Goal: Transaction & Acquisition: Obtain resource

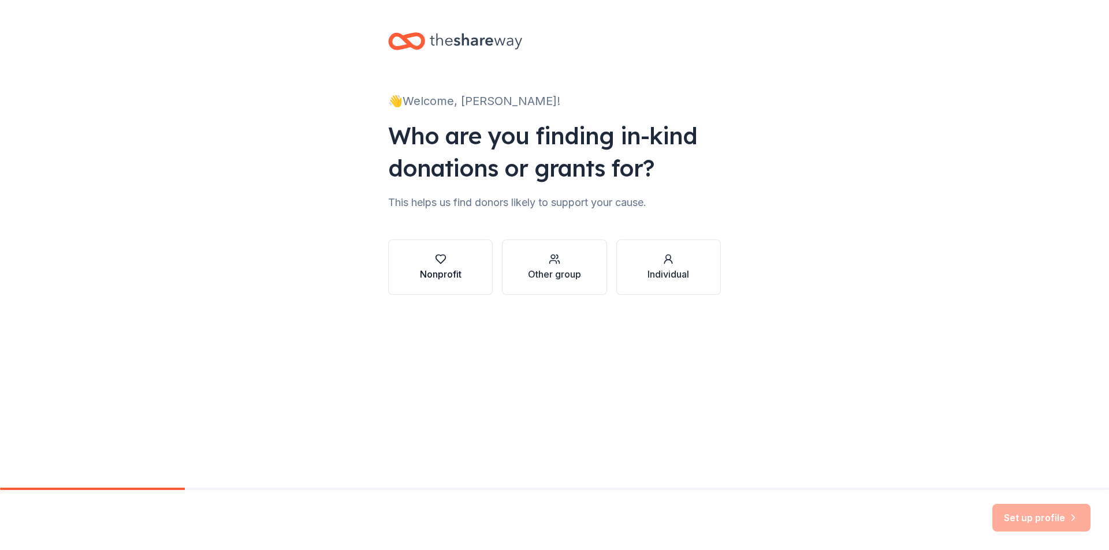
click at [457, 278] on div "Nonprofit" at bounding box center [441, 274] width 42 height 14
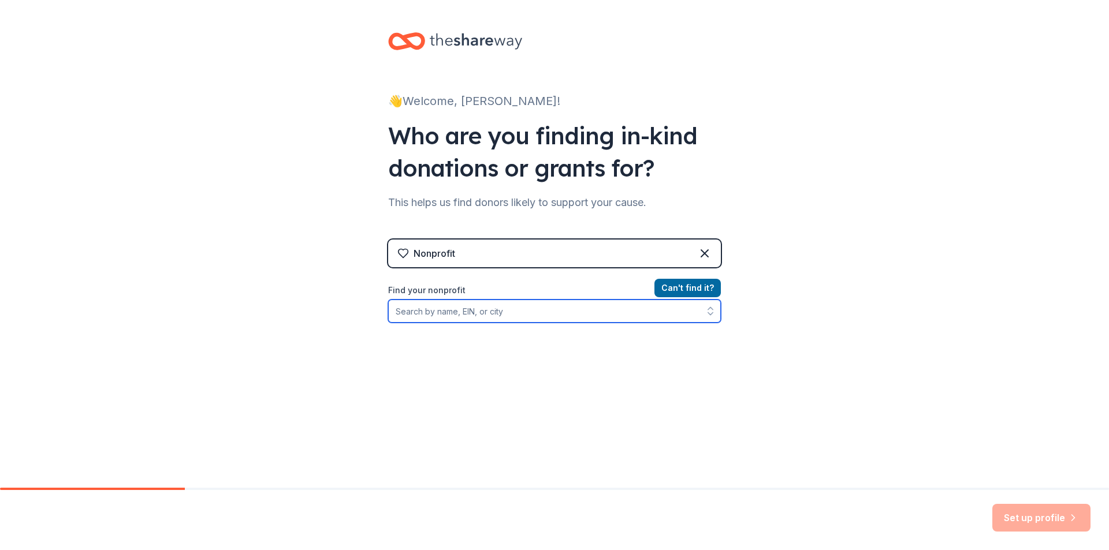
click at [457, 311] on input "Find your nonprofit" at bounding box center [554, 311] width 333 height 23
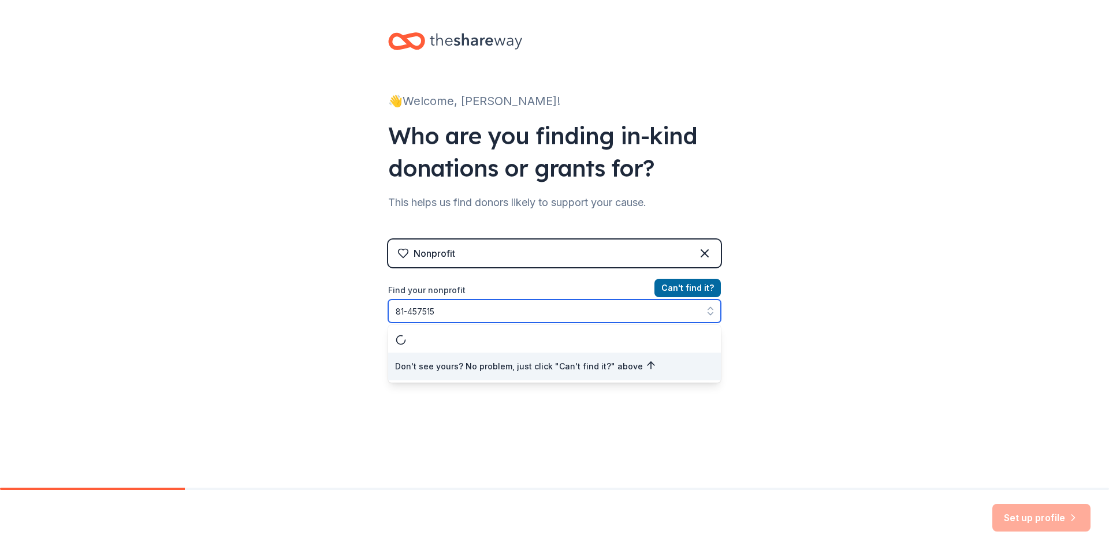
type input "[US_EMPLOYER_IDENTIFICATION_NUMBER]"
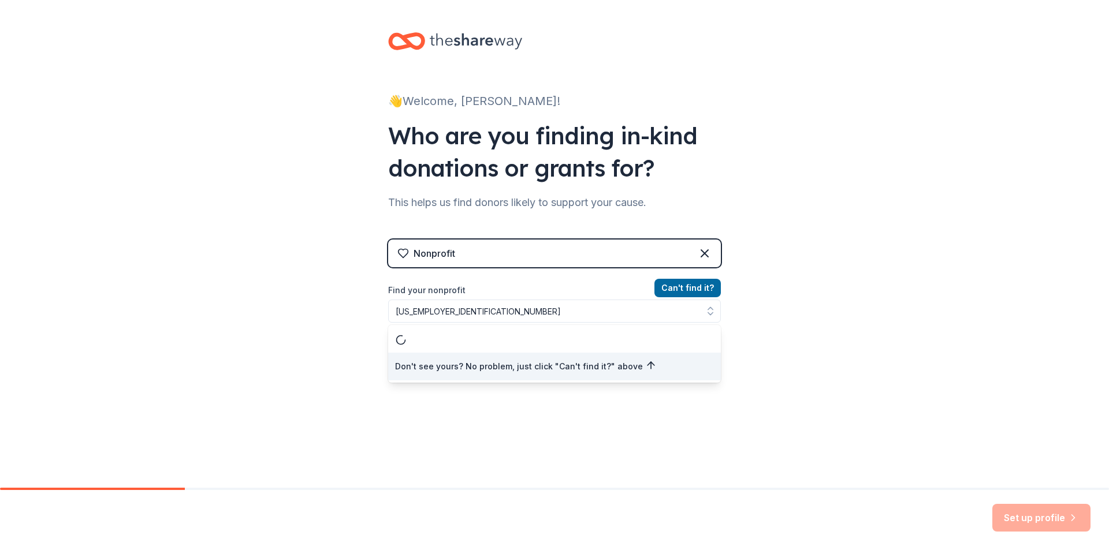
click at [804, 265] on div "👋 Welcome, Ingrid! Who are you finding in-kind donations or grants for? This he…" at bounding box center [554, 247] width 1109 height 494
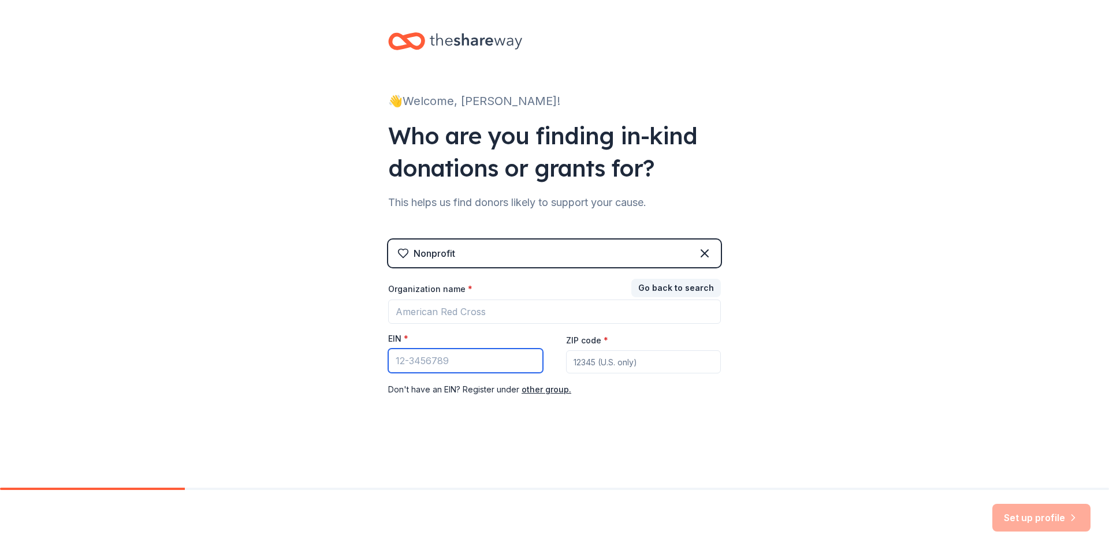
click at [470, 364] on input "EIN *" at bounding box center [465, 361] width 155 height 24
type input "81-4575155"
click at [591, 363] on input "ZIP code *" at bounding box center [643, 362] width 155 height 23
type input "45237"
click at [625, 442] on div "👋 Welcome, Ingrid! Who are you finding in-kind donations or grants for? This he…" at bounding box center [555, 237] width 370 height 475
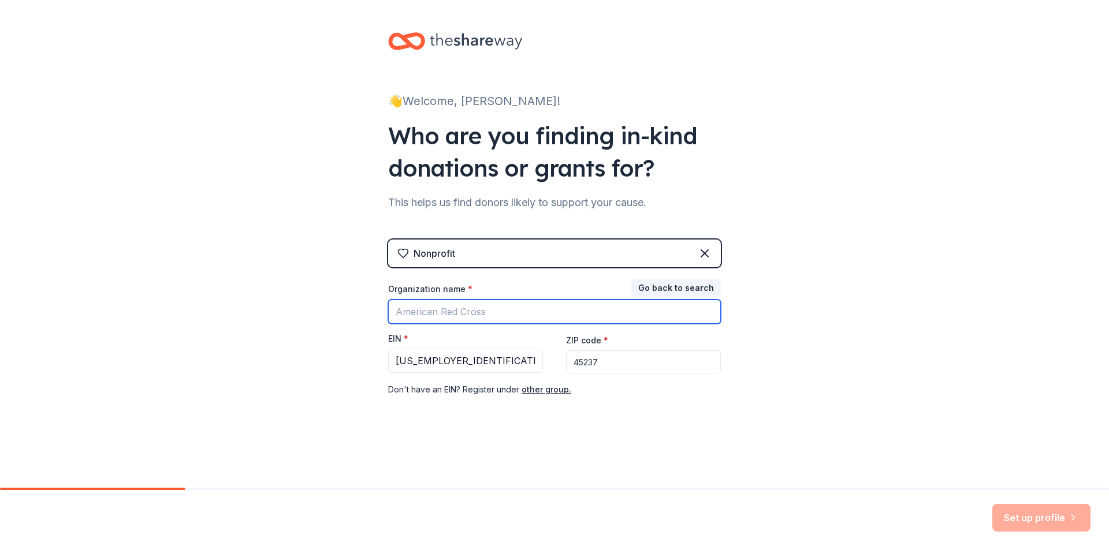
click at [487, 312] on input "Organization name *" at bounding box center [554, 312] width 333 height 24
type input "Journeys Soaring Impact"
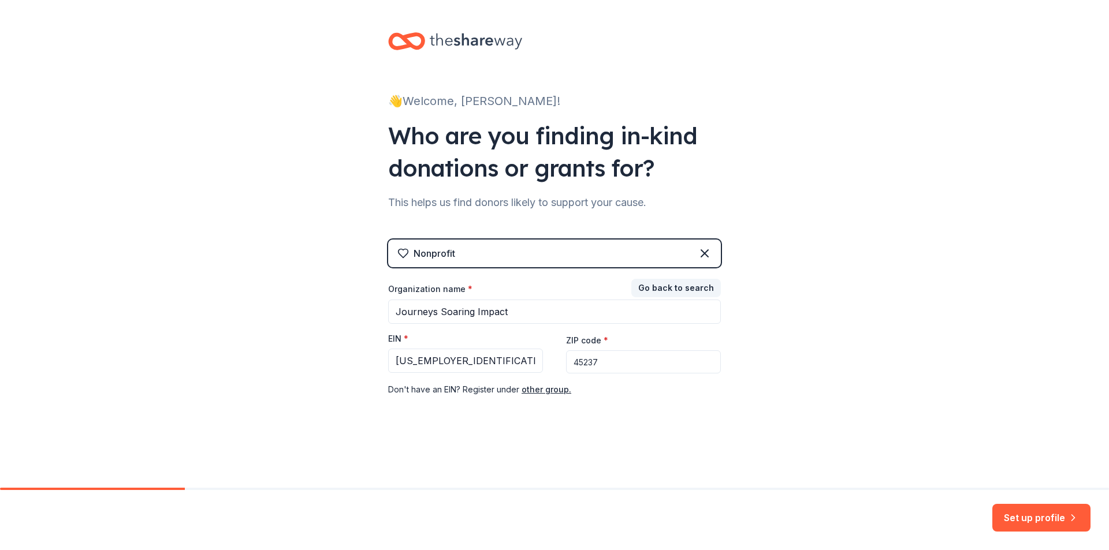
click at [802, 306] on div "👋 Welcome, Ingrid! Who are you finding in-kind donations or grants for? This he…" at bounding box center [554, 237] width 1109 height 475
click at [679, 288] on button "Go back to search" at bounding box center [676, 288] width 90 height 18
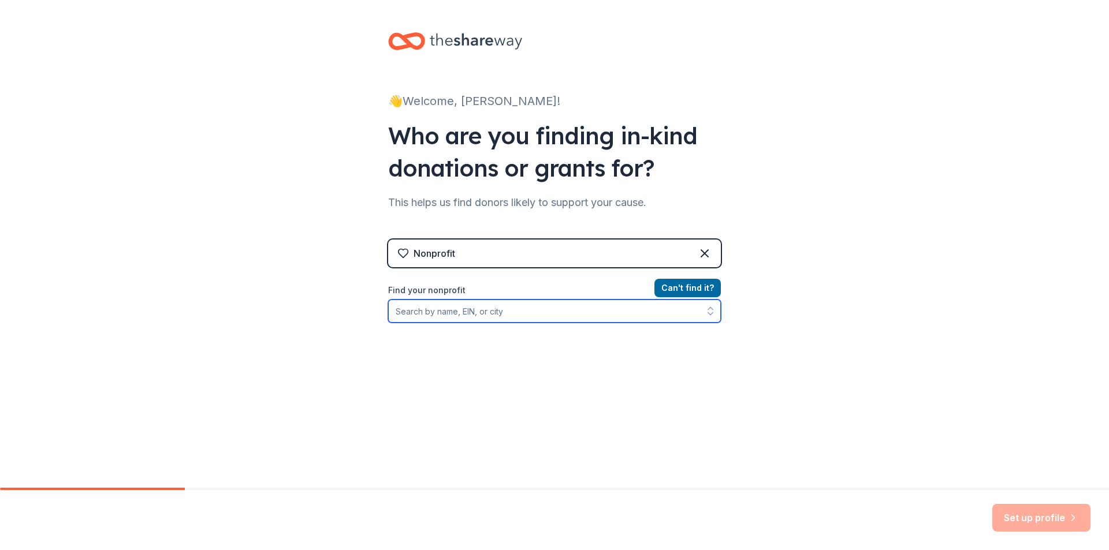
click at [599, 314] on input "Find your nonprofit" at bounding box center [554, 311] width 333 height 23
type input "81-4575155"
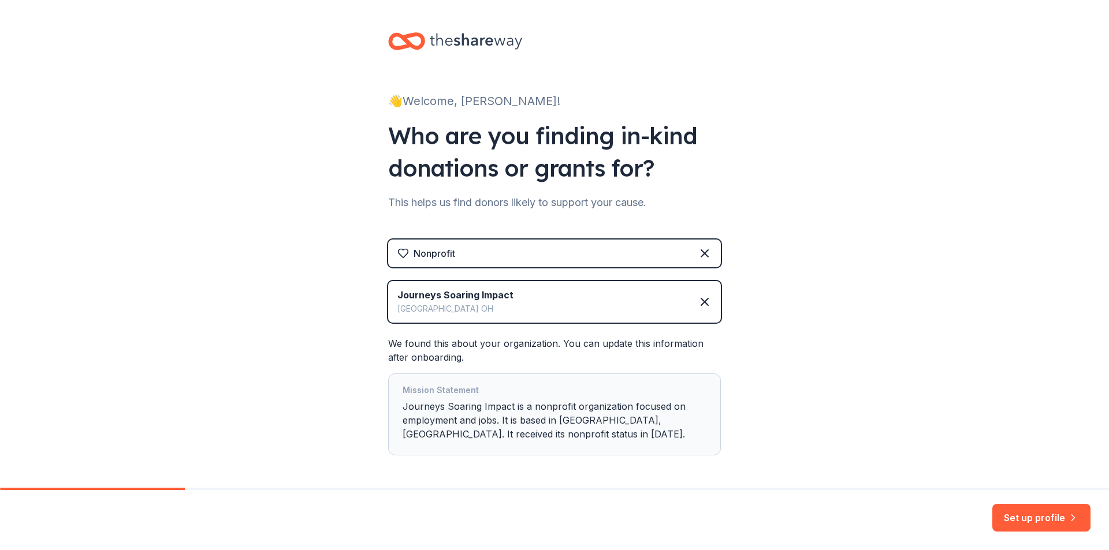
scroll to position [46, 0]
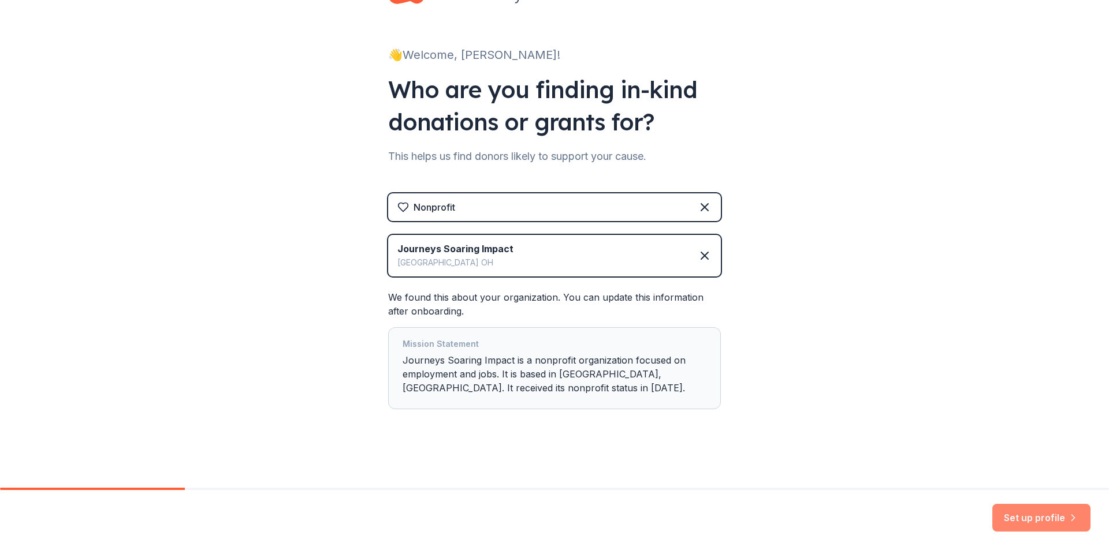
click at [1039, 518] on button "Set up profile" at bounding box center [1041, 518] width 98 height 28
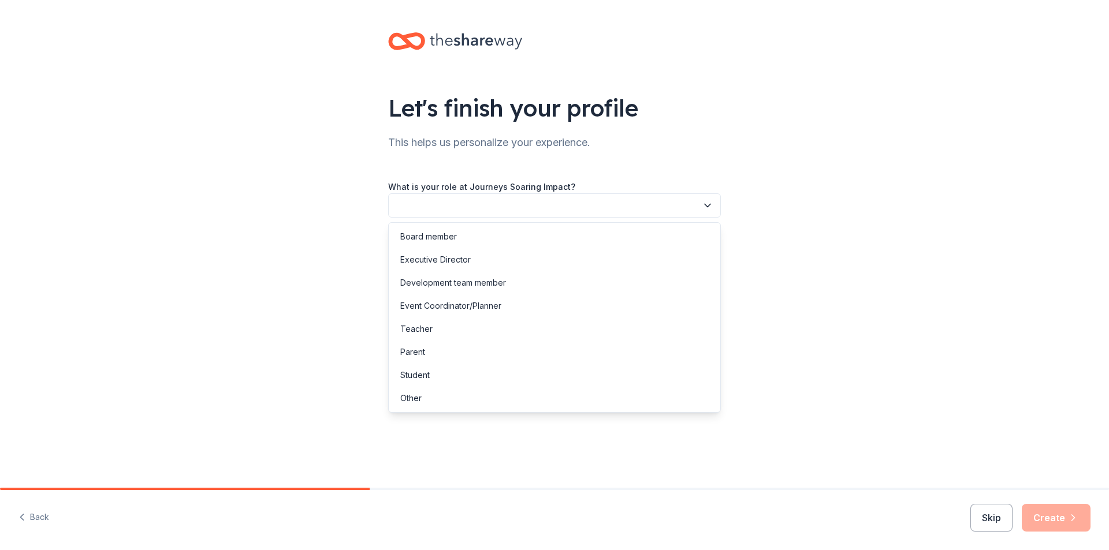
click at [474, 211] on button "button" at bounding box center [554, 205] width 333 height 24
click at [458, 263] on div "Executive Director" at bounding box center [435, 260] width 70 height 14
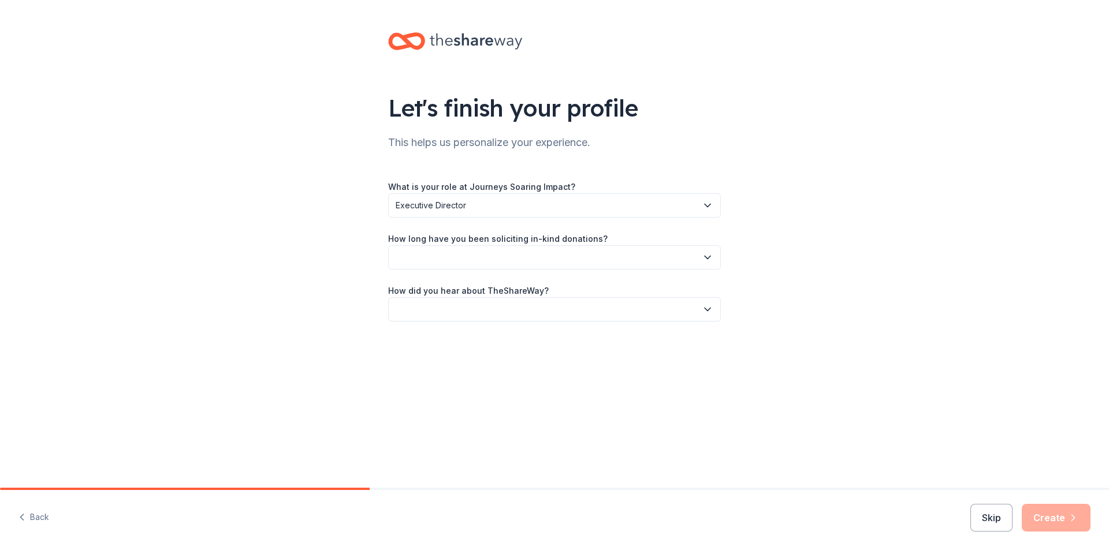
click at [565, 256] on button "button" at bounding box center [554, 257] width 333 height 24
click at [455, 361] on div "More than 5 years" at bounding box center [434, 358] width 69 height 14
click at [482, 312] on button "button" at bounding box center [554, 309] width 333 height 24
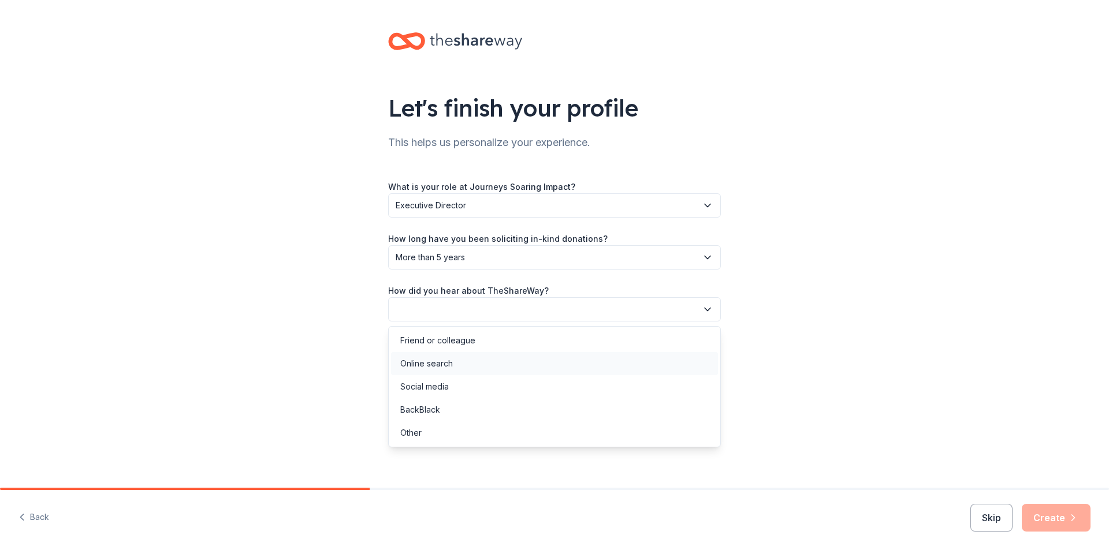
click at [468, 366] on div "Online search" at bounding box center [554, 363] width 327 height 23
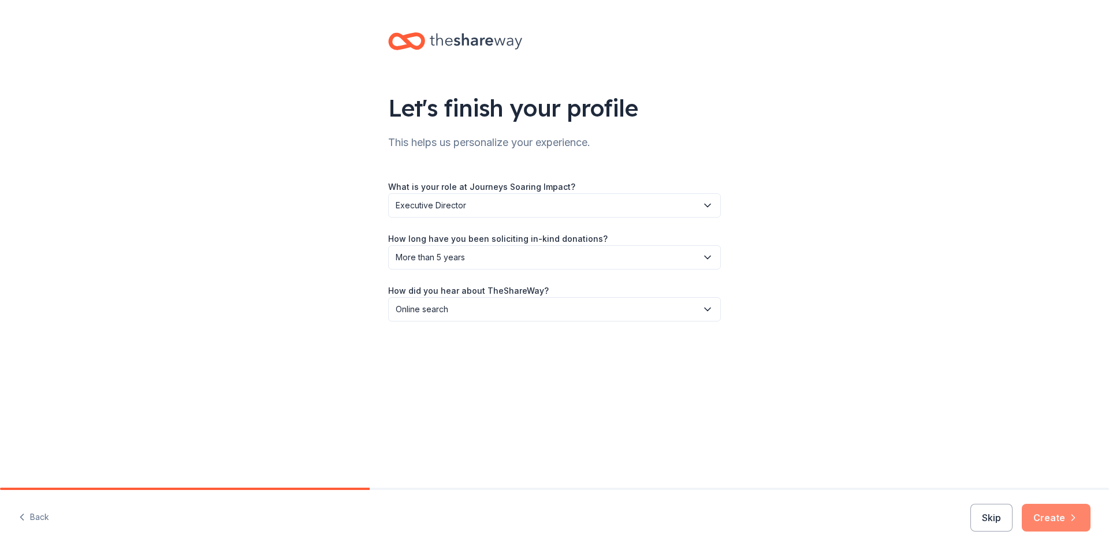
click at [1059, 521] on button "Create" at bounding box center [1056, 518] width 69 height 28
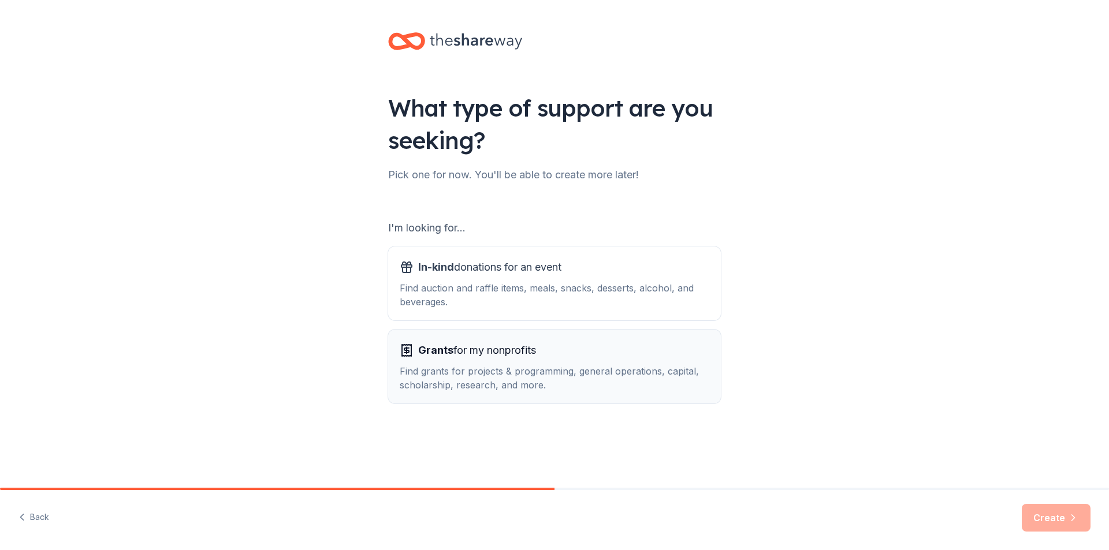
click at [501, 369] on div "Find grants for projects & programming, general operations, capital, scholarshi…" at bounding box center [555, 378] width 310 height 28
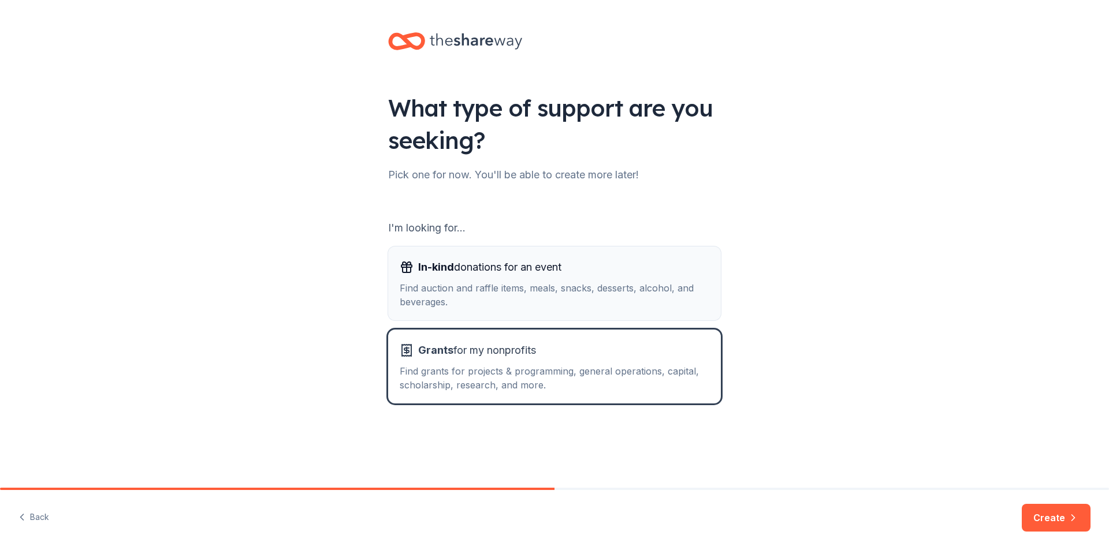
click at [499, 294] on div "Find auction and raffle items, meals, snacks, desserts, alcohol, and beverages." at bounding box center [555, 295] width 310 height 28
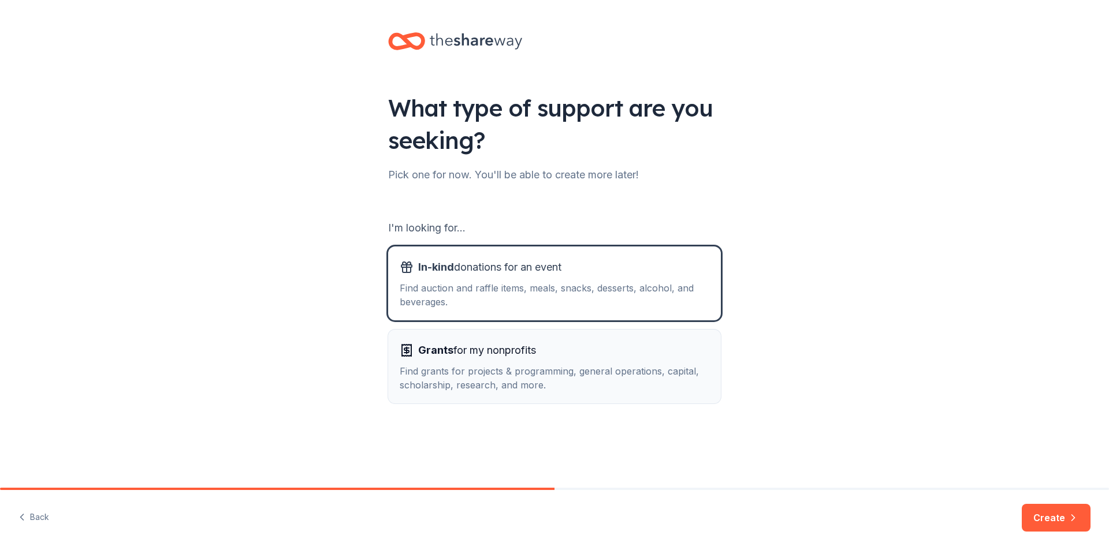
click at [610, 377] on div "Find grants for projects & programming, general operations, capital, scholarshi…" at bounding box center [555, 378] width 310 height 28
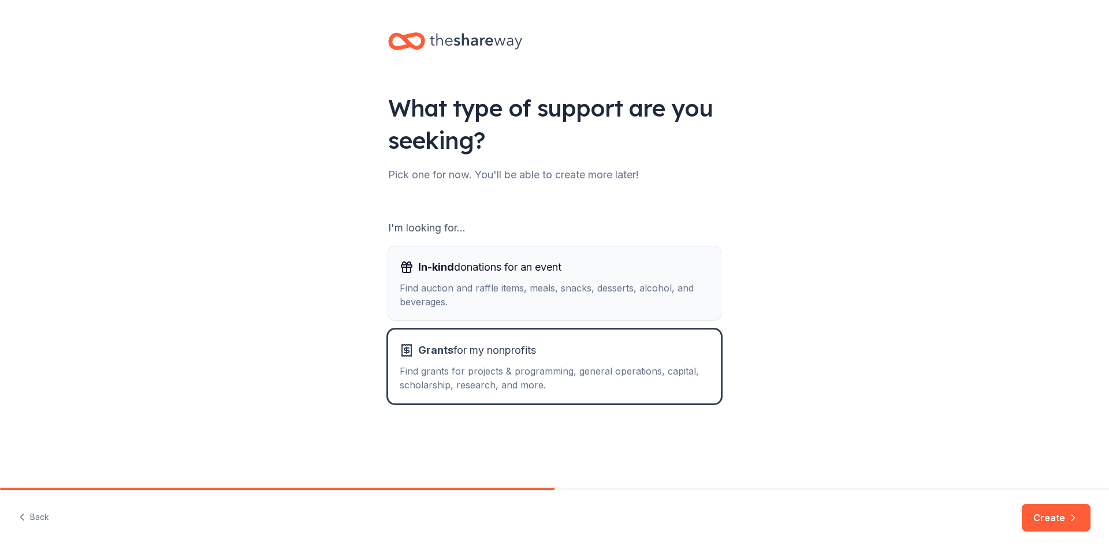
click at [524, 290] on div "Find auction and raffle items, meals, snacks, desserts, alcohol, and beverages." at bounding box center [555, 295] width 310 height 28
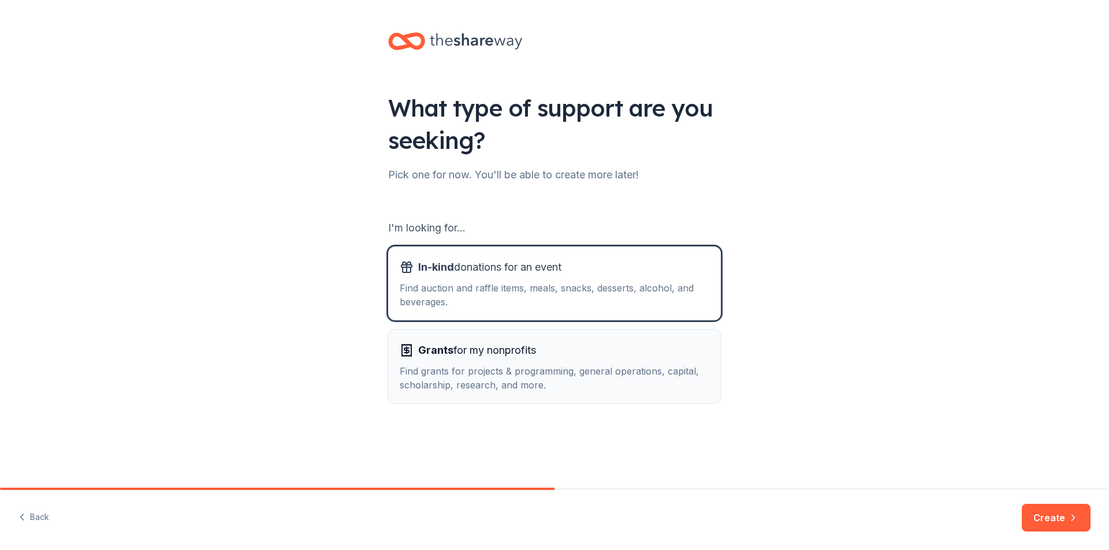
click at [602, 348] on div "Grants for my nonprofits" at bounding box center [555, 350] width 310 height 18
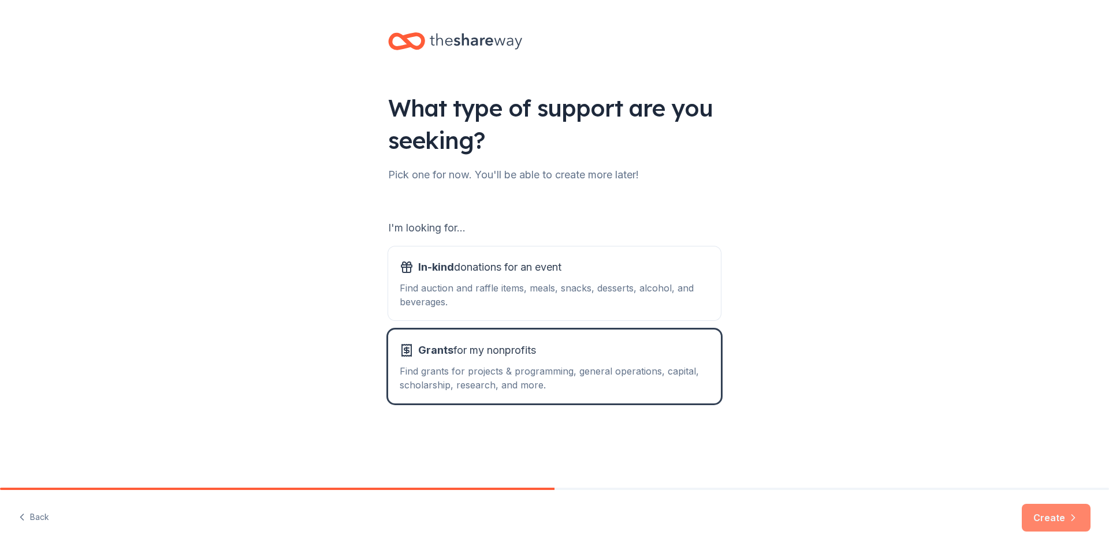
click at [1046, 514] on button "Create" at bounding box center [1056, 518] width 69 height 28
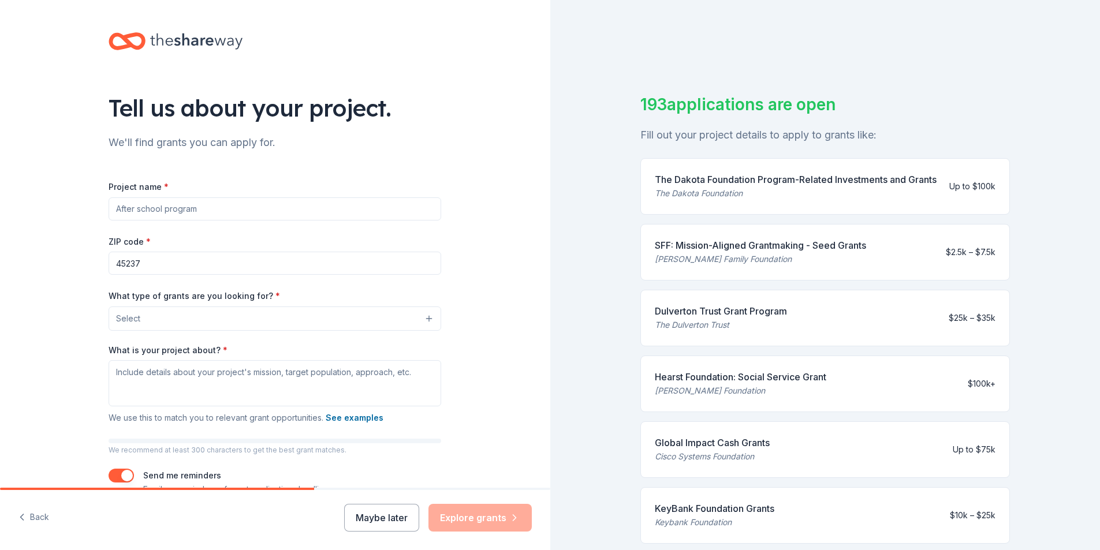
click at [208, 206] on input "Project name *" at bounding box center [275, 209] width 333 height 23
click at [114, 210] on input "Workforce Development Initiative with direct entry into the Local 44" at bounding box center [275, 209] width 333 height 23
click at [118, 207] on input "welding Trade Workforce Development Initiative with direct entry into the Local…" at bounding box center [275, 209] width 333 height 23
type input "Welding Trade Workforce Development Initiative with direct entry into the Local…"
click at [229, 318] on button "Select" at bounding box center [277, 319] width 333 height 24
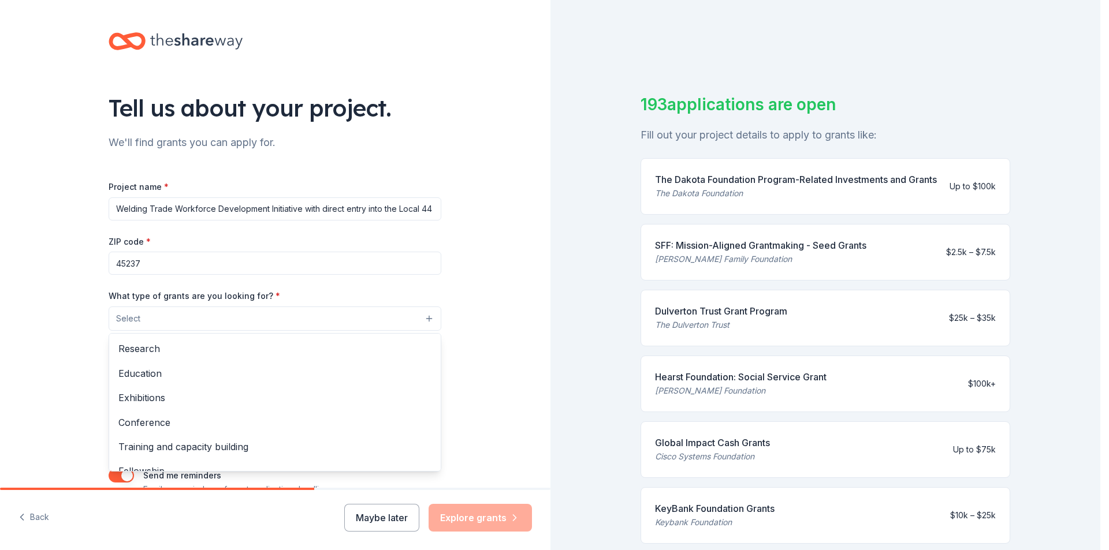
scroll to position [115, 0]
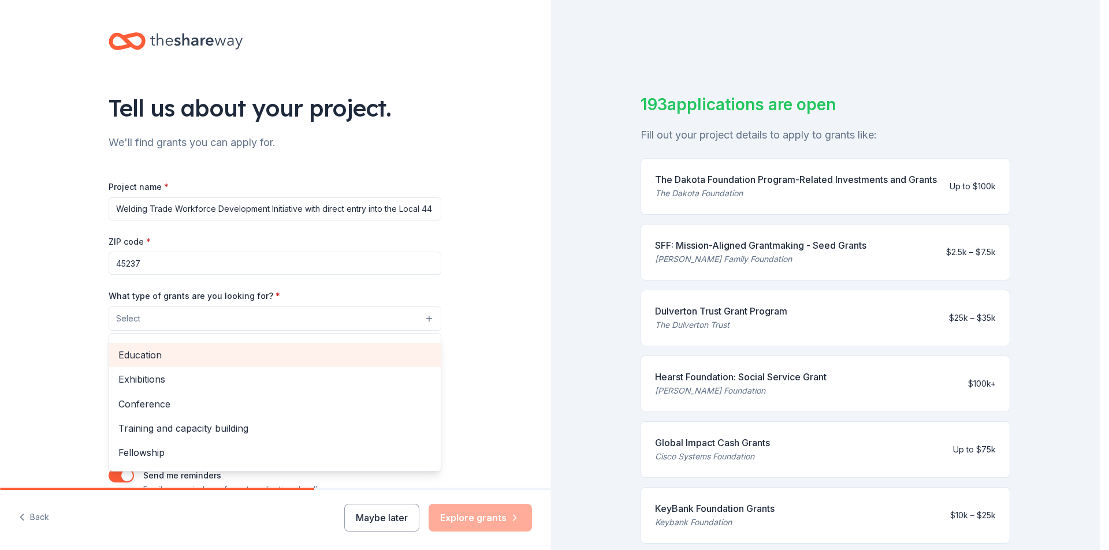
click at [180, 355] on span "Education" at bounding box center [274, 355] width 313 height 15
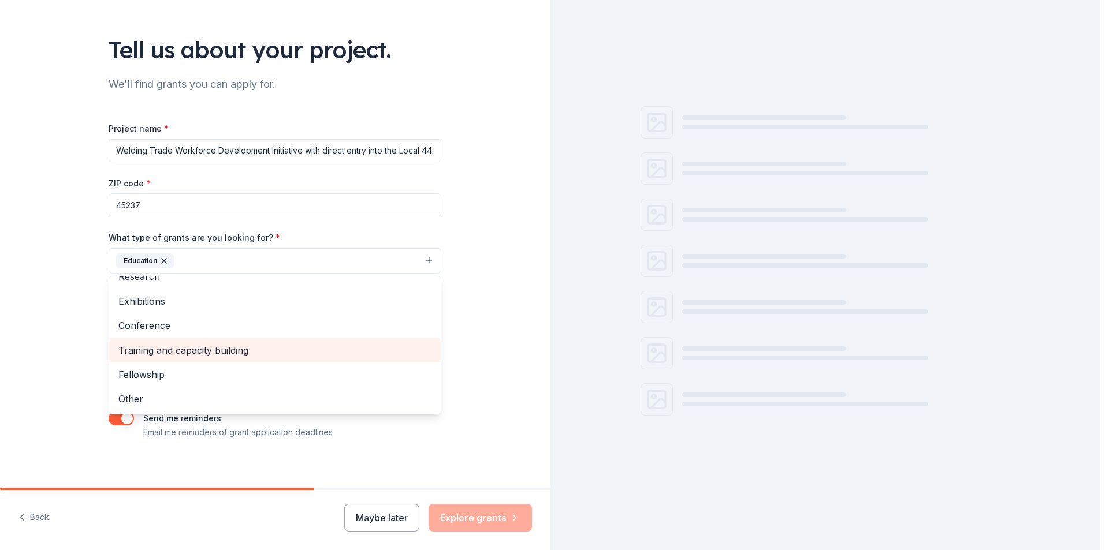
scroll to position [65, 0]
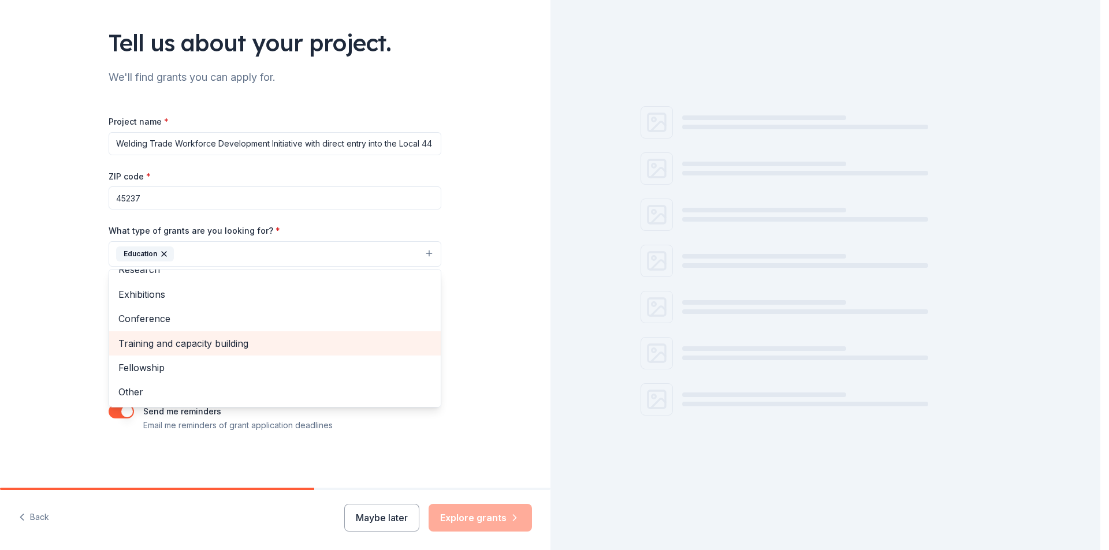
click at [198, 345] on span "Training and capacity building" at bounding box center [274, 343] width 313 height 15
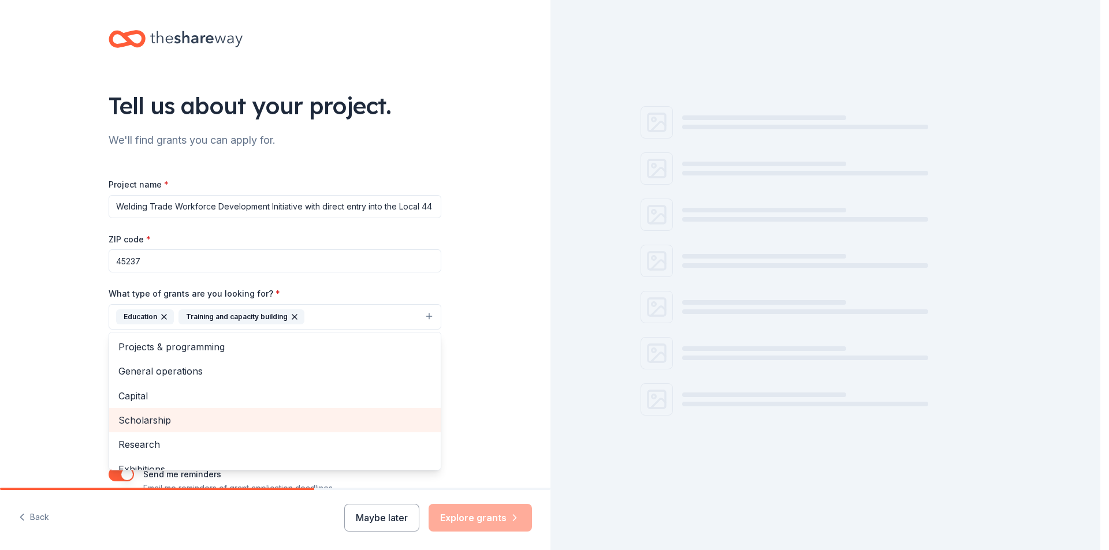
scroll to position [0, 0]
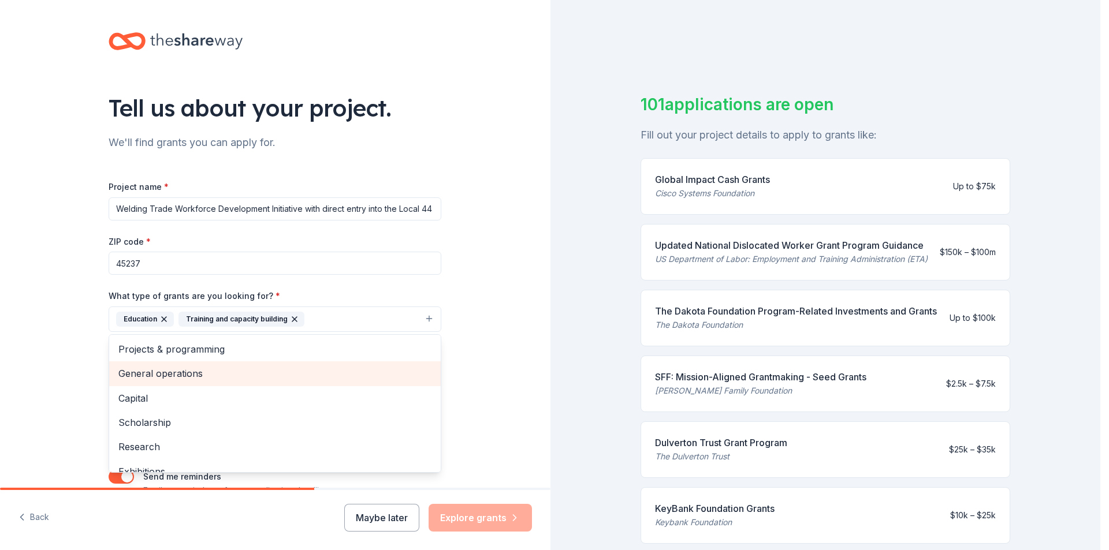
click at [191, 374] on span "General operations" at bounding box center [274, 373] width 313 height 15
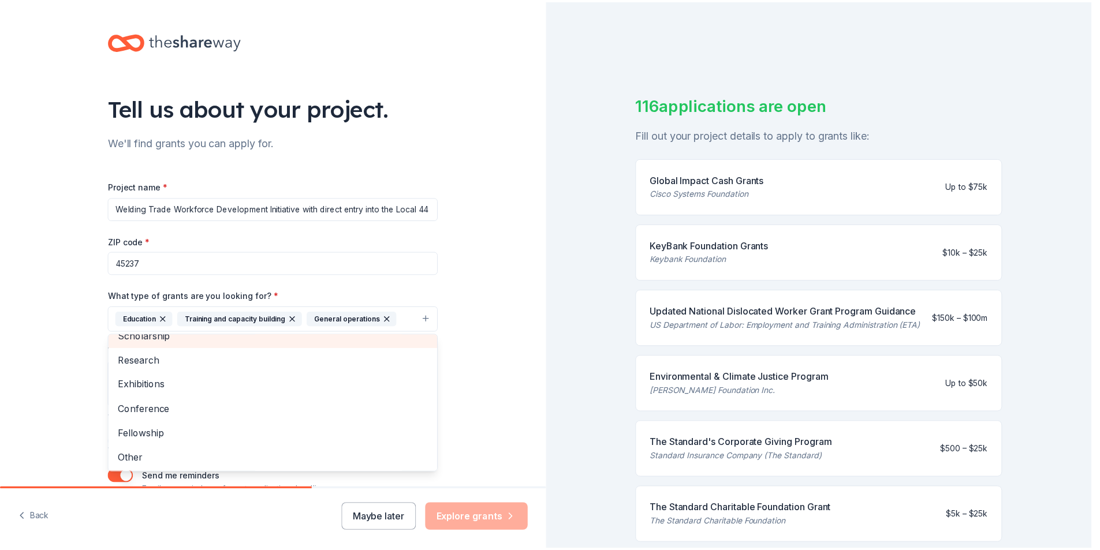
scroll to position [63, 0]
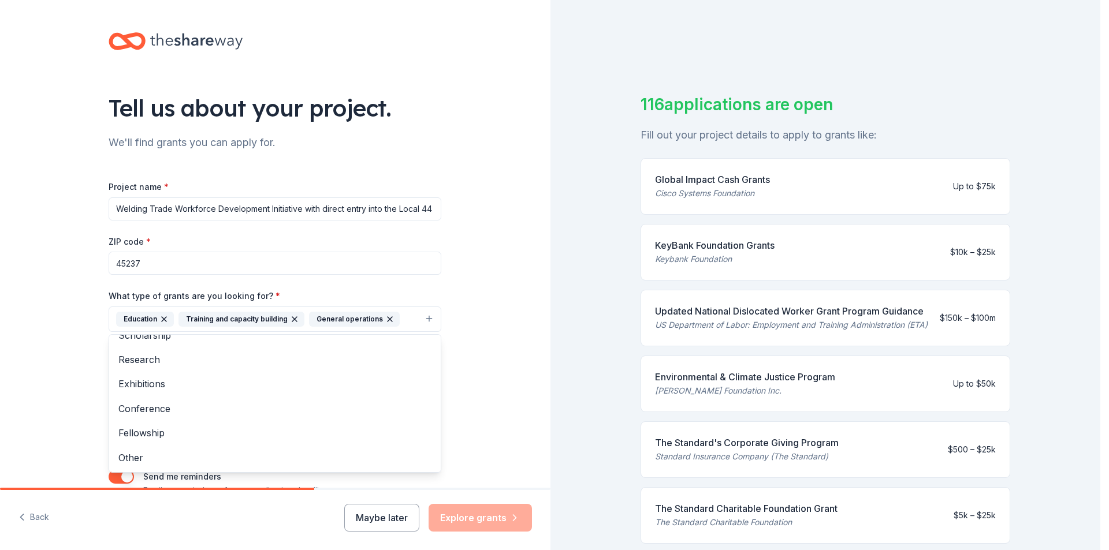
click at [480, 319] on div "Tell us about your project. We'll find grants you can apply for. Project name *…" at bounding box center [275, 276] width 550 height 553
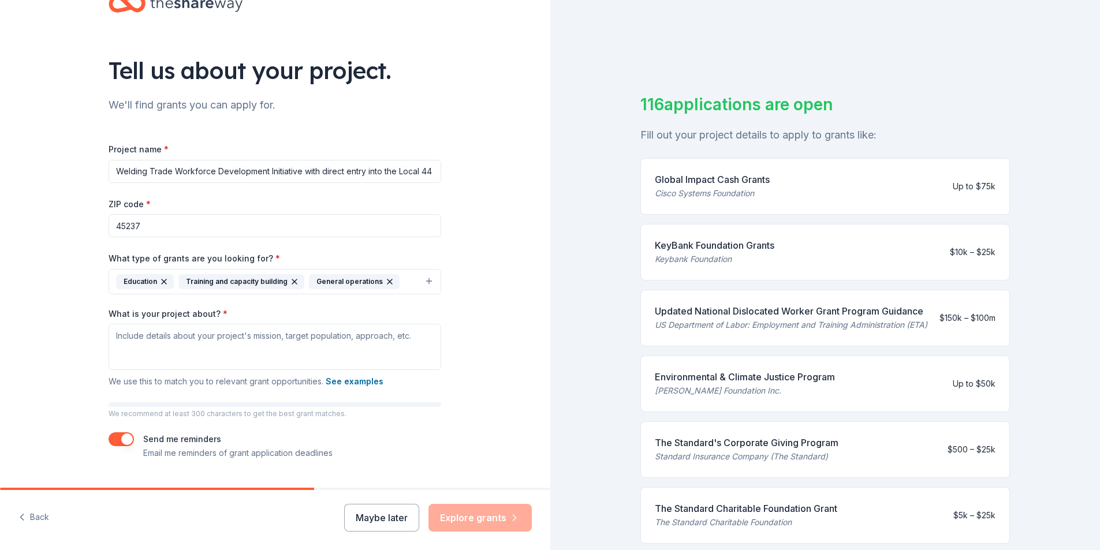
scroll to position [58, 0]
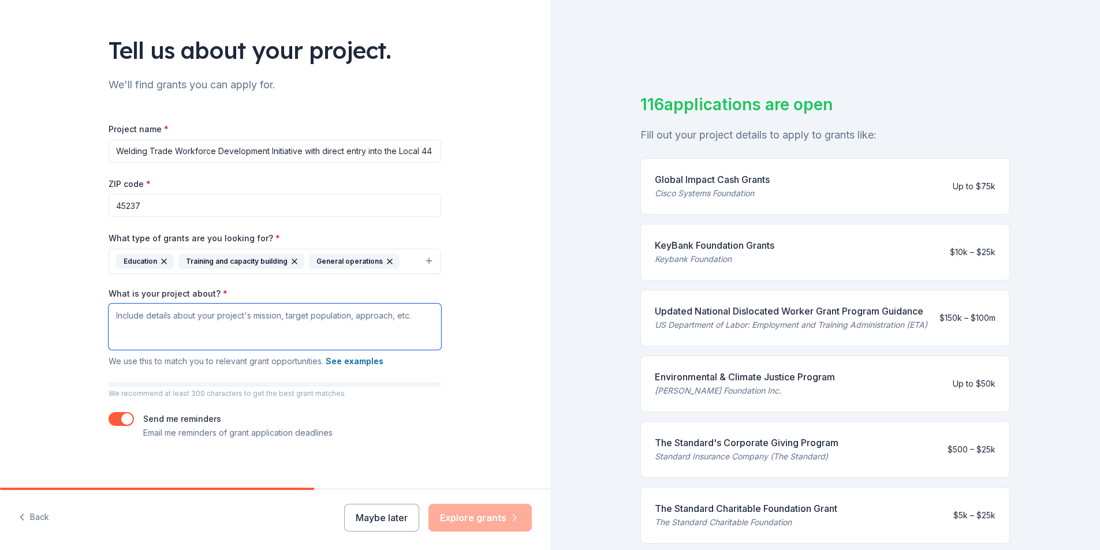
click at [180, 321] on textarea "What is your project about? *" at bounding box center [275, 327] width 333 height 46
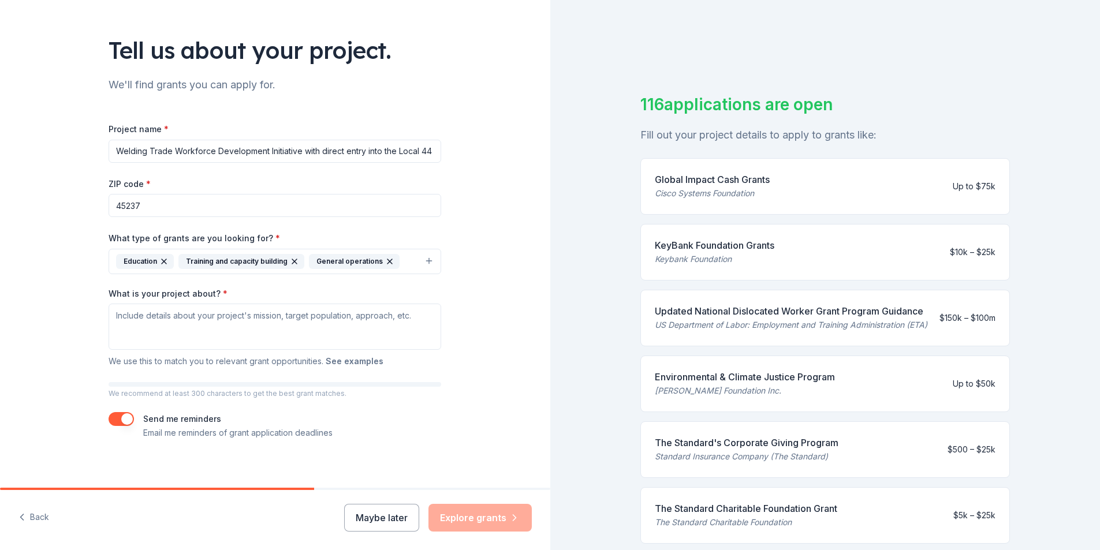
click at [367, 362] on button "See examples" at bounding box center [355, 362] width 58 height 14
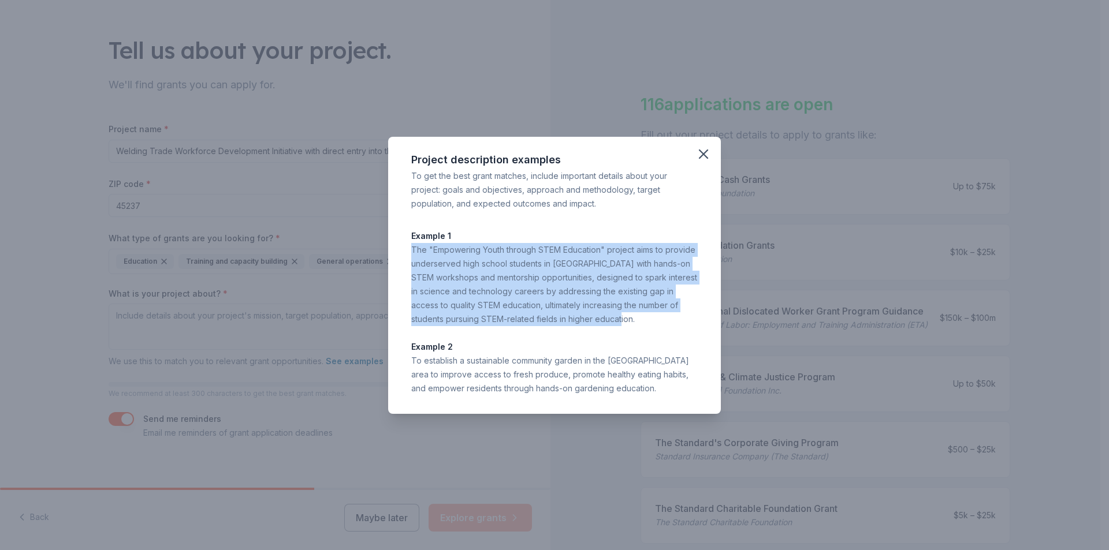
drag, startPoint x: 412, startPoint y: 251, endPoint x: 603, endPoint y: 325, distance: 204.9
click at [603, 325] on div "The "Empowering Youth through STEM Education" project aims to provide underserv…" at bounding box center [554, 284] width 286 height 83
copy div "The "Empowering Youth through STEM Education" project aims to provide underserv…"
drag, startPoint x: 703, startPoint y: 156, endPoint x: 666, endPoint y: 178, distance: 43.2
click at [703, 156] on icon "button" at bounding box center [703, 154] width 16 height 16
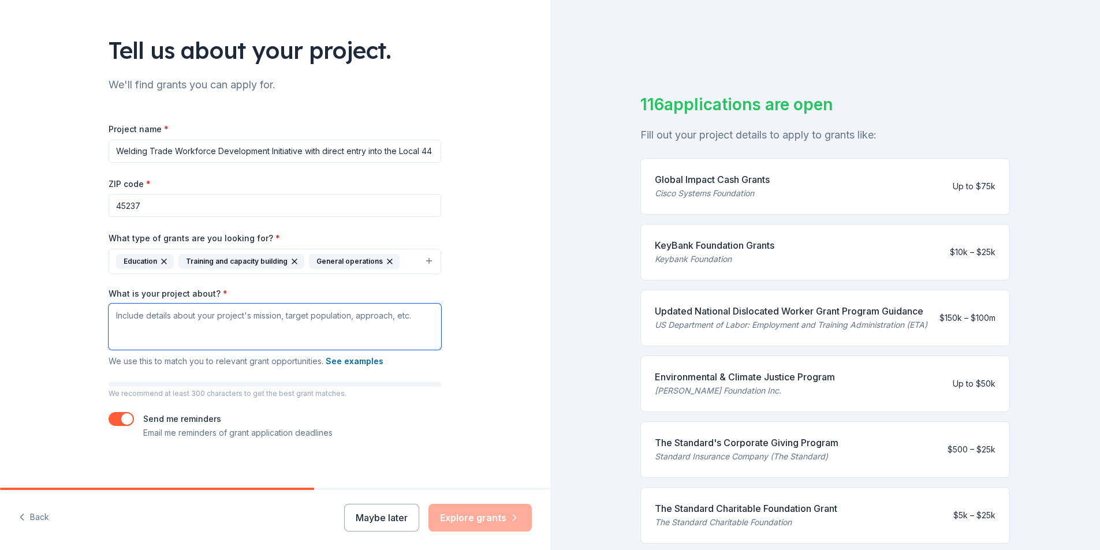
click at [183, 318] on textarea "What is your project about? *" at bounding box center [275, 327] width 333 height 46
paste textarea "The "Journeys Soaring Impact Welding Pre-Apprenticeship program" aims to provid…"
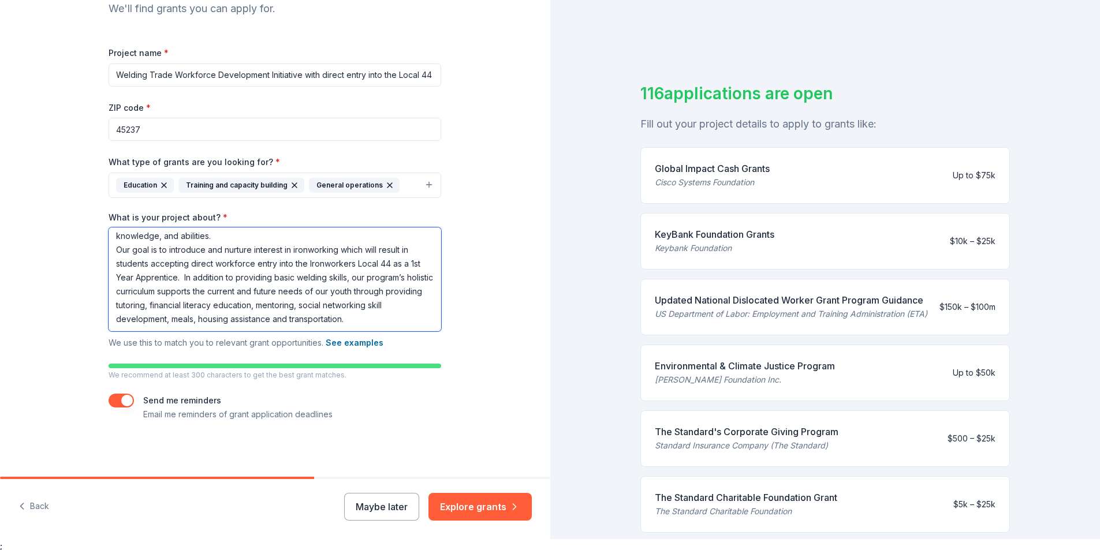
scroll to position [14, 0]
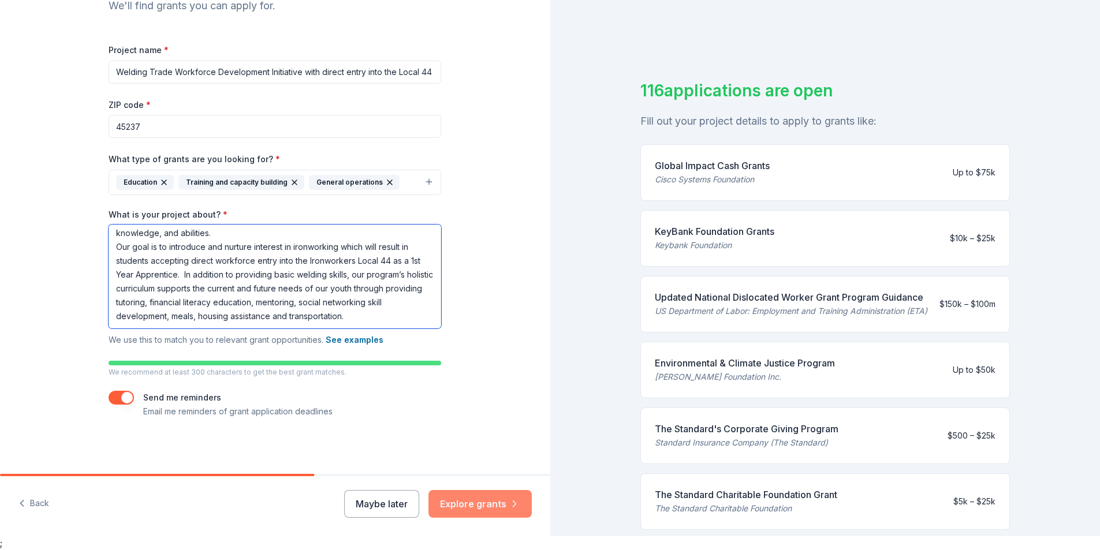
type textarea "The "Journeys Soaring Impact Welding Pre-Apprenticeship program" aims to provid…"
click at [477, 508] on button "Explore grants" at bounding box center [479, 504] width 103 height 28
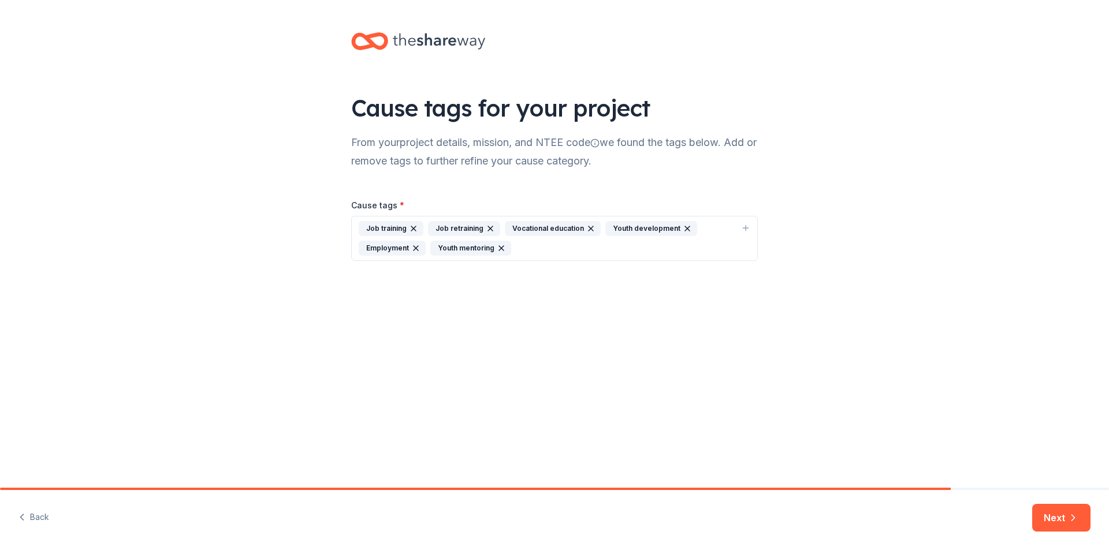
click at [535, 250] on div "Job training Job retraining Vocational education Youth development Employment Y…" at bounding box center [548, 238] width 378 height 35
click at [409, 286] on input "trade" at bounding box center [555, 284] width 378 height 23
drag, startPoint x: 371, startPoint y: 284, endPoint x: 404, endPoint y: 284, distance: 33.5
click at [404, 284] on input "trades" at bounding box center [555, 284] width 378 height 23
click at [422, 278] on input "welding" at bounding box center [555, 284] width 378 height 23
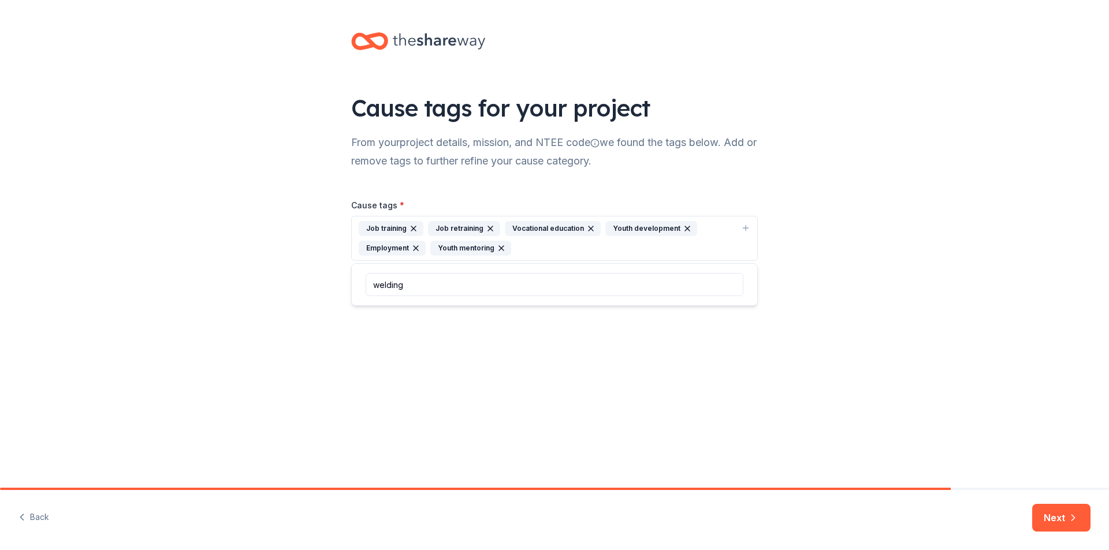
click at [421, 280] on input "welding" at bounding box center [555, 284] width 378 height 23
type input "welding trade"
click at [523, 323] on div "Cause tags for your project From your project details, mission, and NTEE code w…" at bounding box center [554, 244] width 1109 height 488
click at [501, 284] on div "Cause tags for your project From your project details, mission, and NTEE code w…" at bounding box center [555, 158] width 444 height 316
click at [521, 248] on div "Job training Job retraining Vocational education Youth development Employment Y…" at bounding box center [548, 238] width 378 height 35
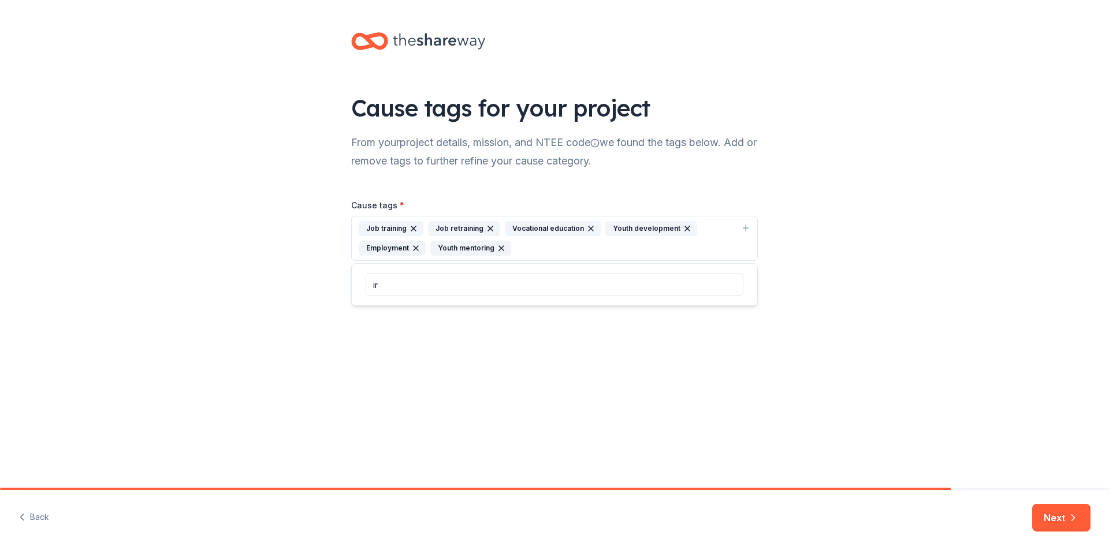
type input "i"
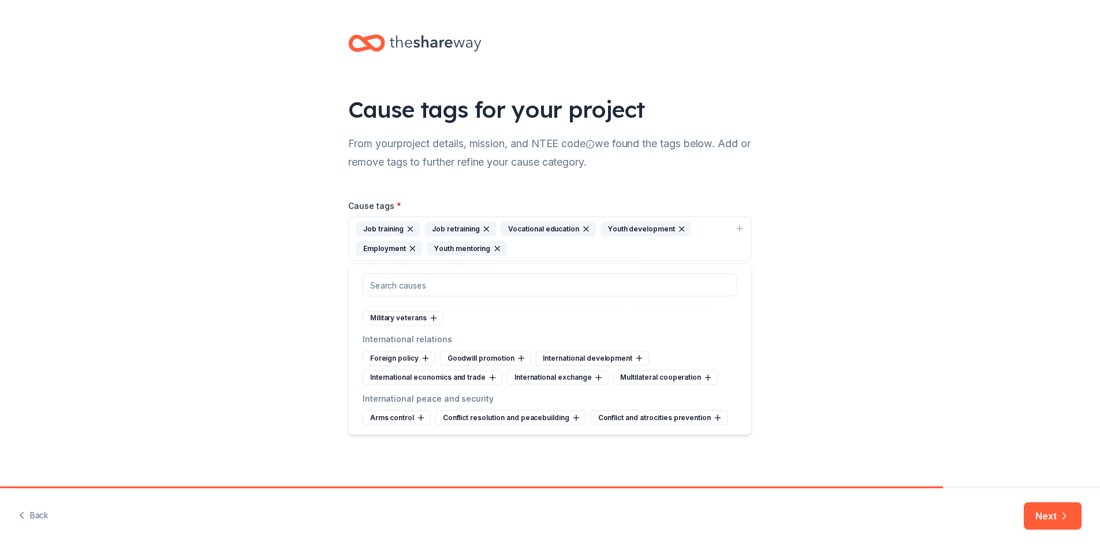
scroll to position [5218, 0]
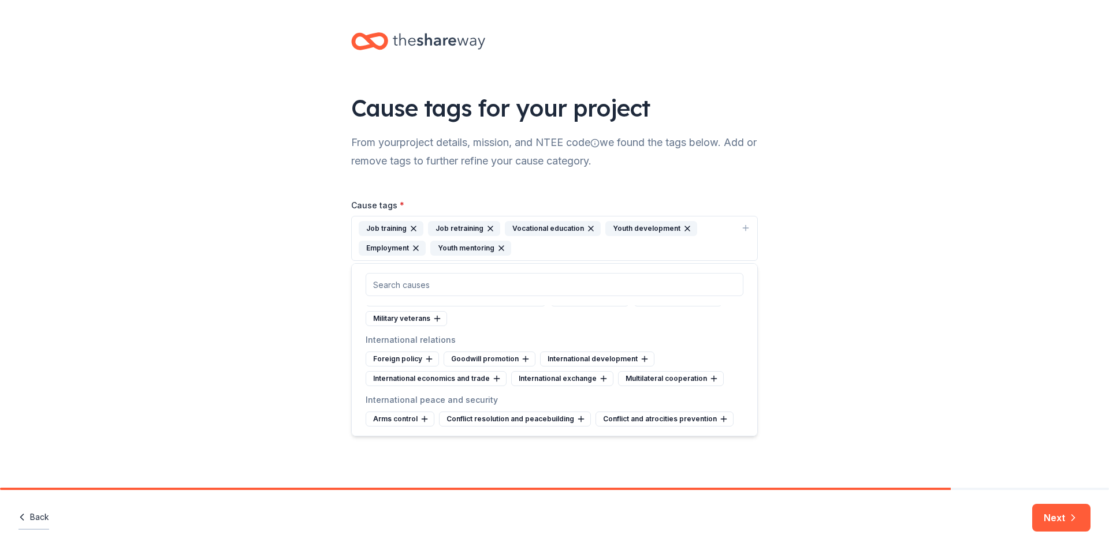
click at [31, 517] on button "Back" at bounding box center [33, 518] width 31 height 24
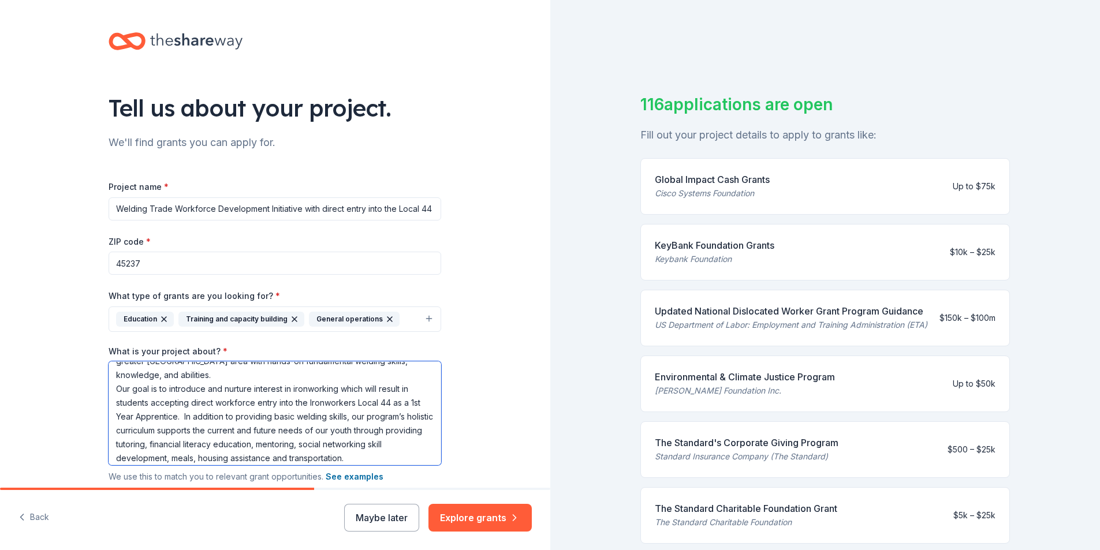
scroll to position [45, 0]
drag, startPoint x: 112, startPoint y: 374, endPoint x: 405, endPoint y: 467, distance: 307.2
click at [405, 467] on div "What is your project about? * The "Journeys Soaring Impact Welding Pre-Apprenti…" at bounding box center [275, 415] width 333 height 139
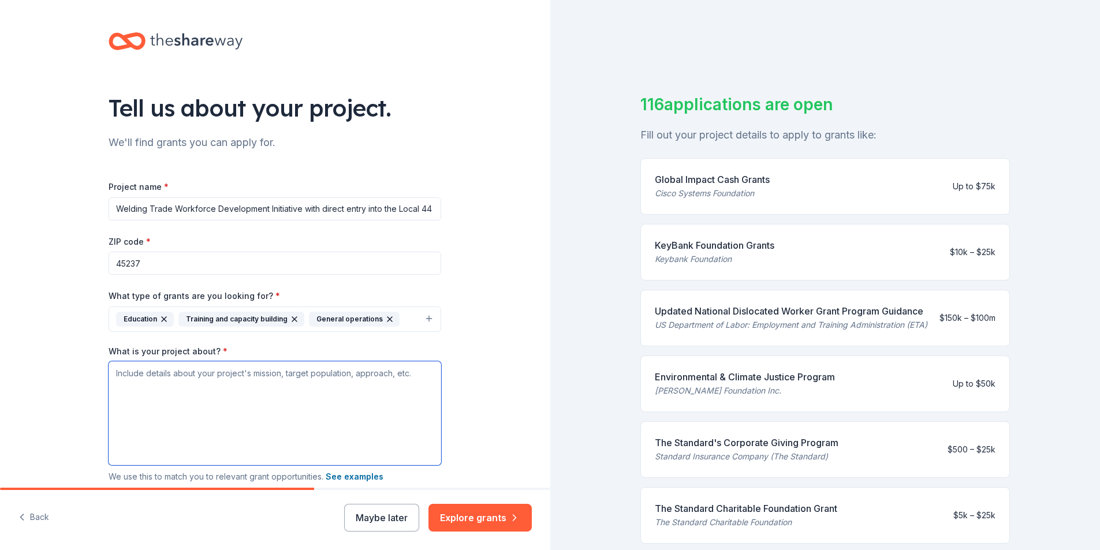
scroll to position [0, 0]
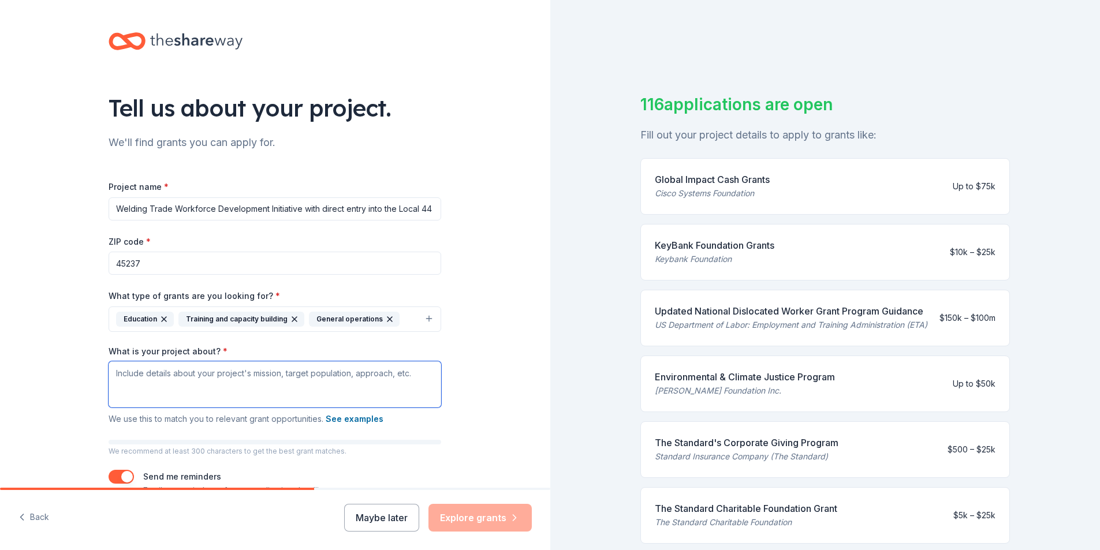
paste textarea "The "Journeys Soaring Impact Welding Pre-Apprenticeship program" aims to provid…"
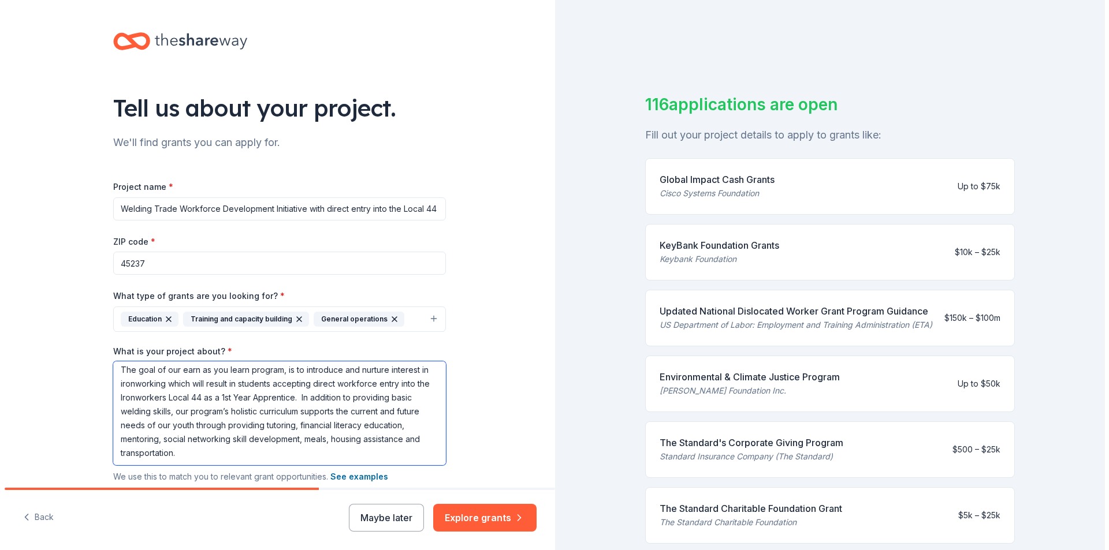
scroll to position [59, 0]
type textarea "The "Journeys Soaring Impact Welding Pre-Apprenticeship program" aims to provid…"
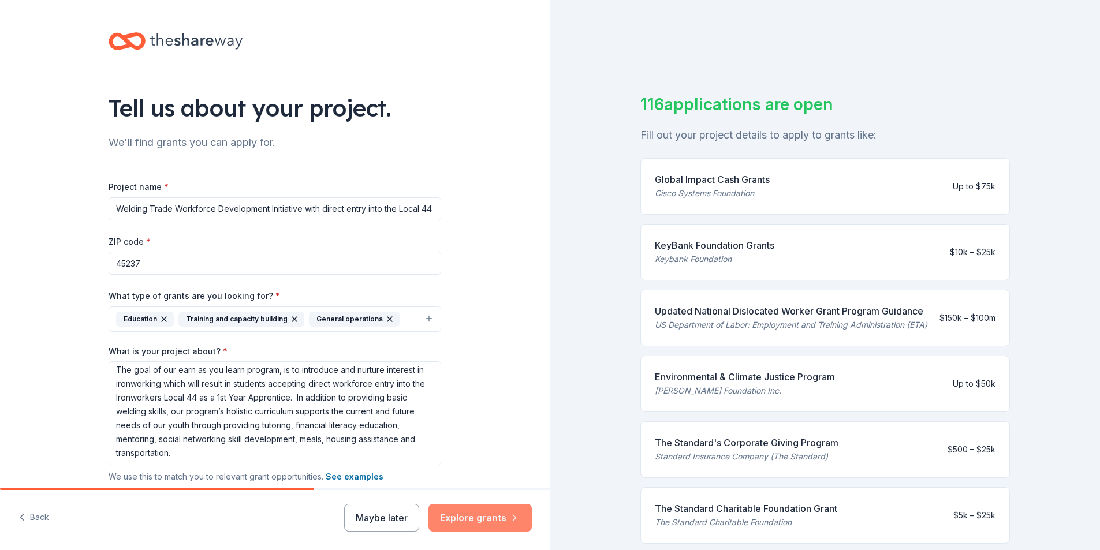
click at [476, 524] on button "Explore grants" at bounding box center [479, 518] width 103 height 28
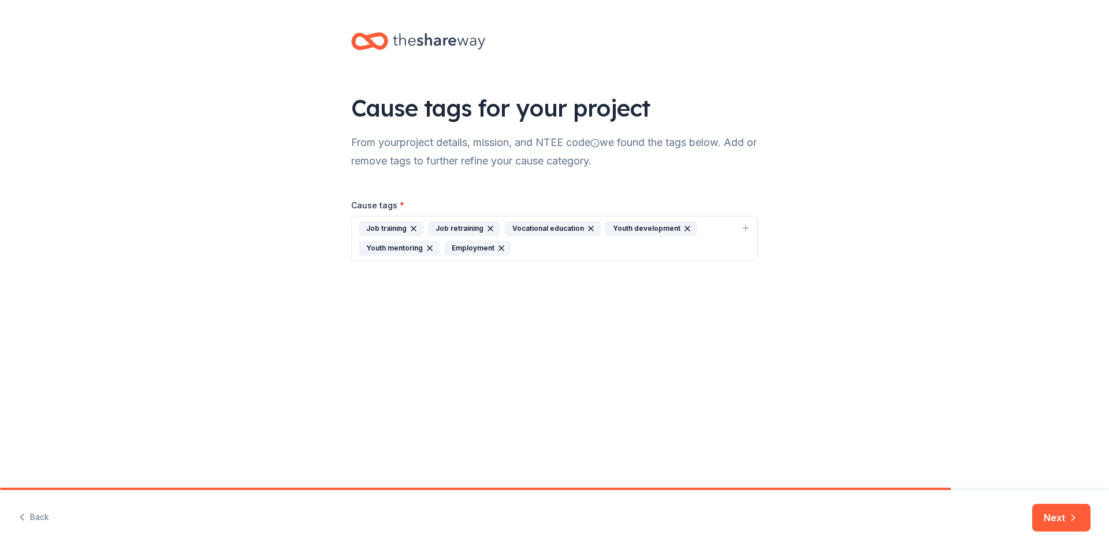
click at [594, 251] on div "Job training Job retraining Vocational education Youth development Youth mentor…" at bounding box center [548, 238] width 378 height 35
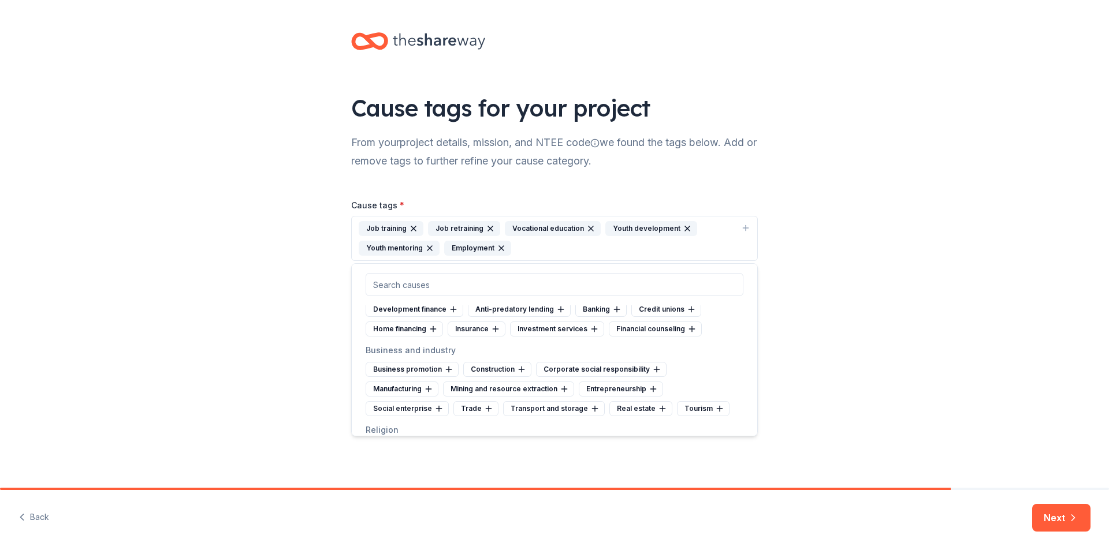
scroll to position [3927, 0]
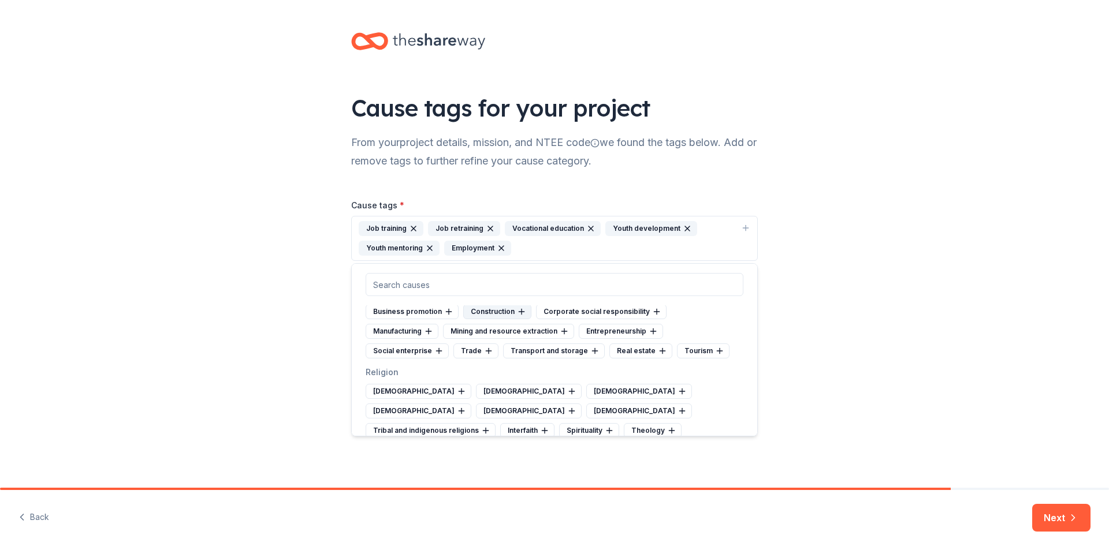
click at [497, 319] on div "Construction" at bounding box center [497, 311] width 68 height 15
click at [692, 339] on div "Trade" at bounding box center [700, 331] width 45 height 15
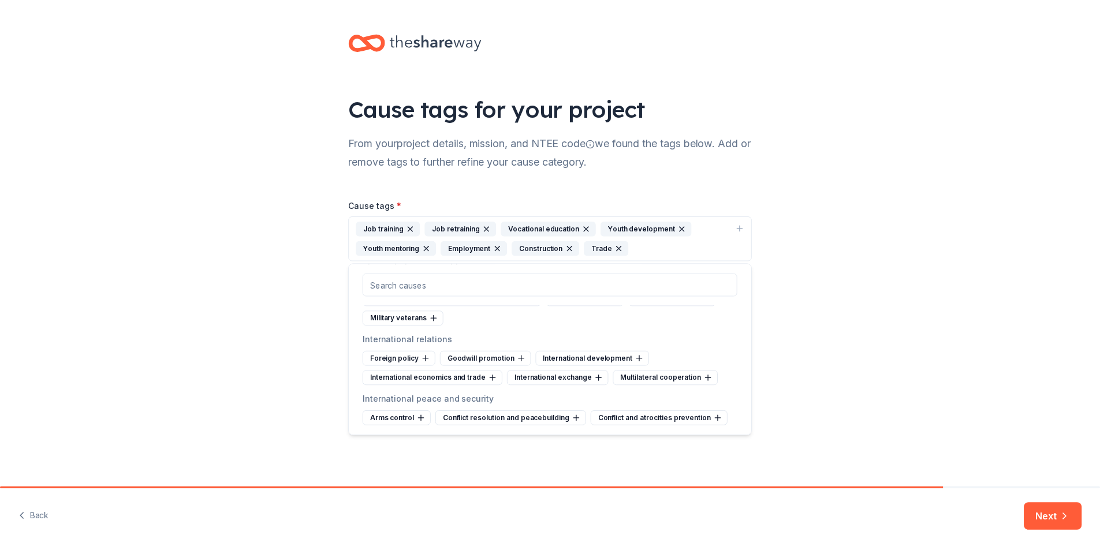
scroll to position [5218, 0]
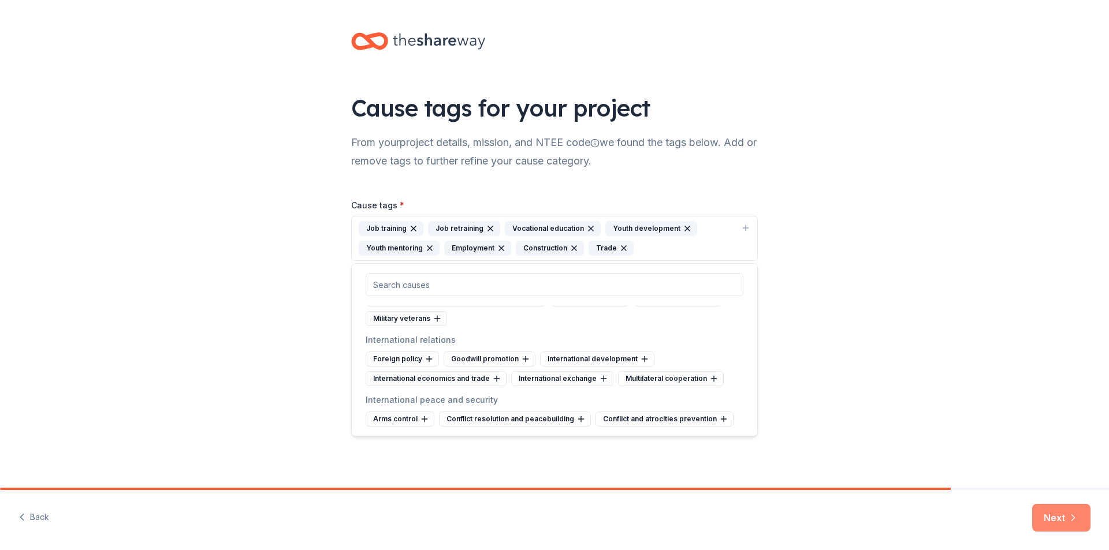
click at [1054, 516] on button "Next" at bounding box center [1061, 518] width 58 height 28
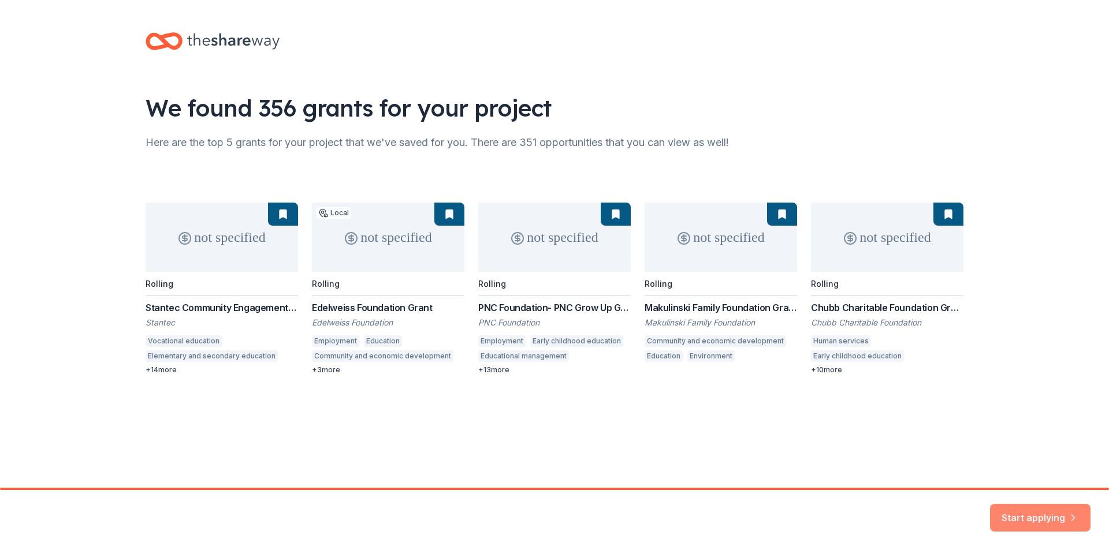
click at [1035, 512] on button "Start applying" at bounding box center [1040, 511] width 100 height 28
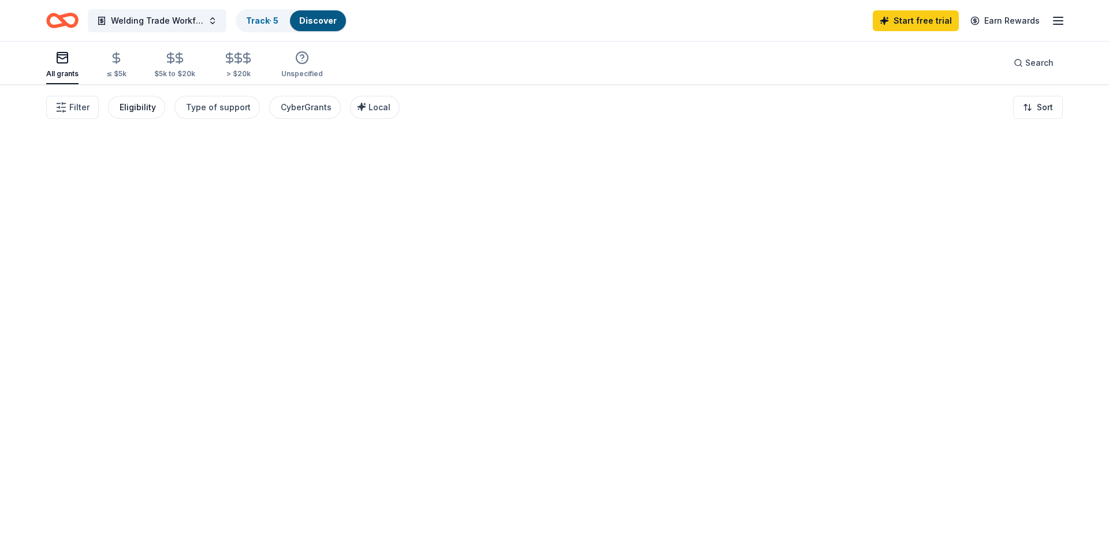
click at [128, 110] on div "Eligibility" at bounding box center [138, 107] width 36 height 14
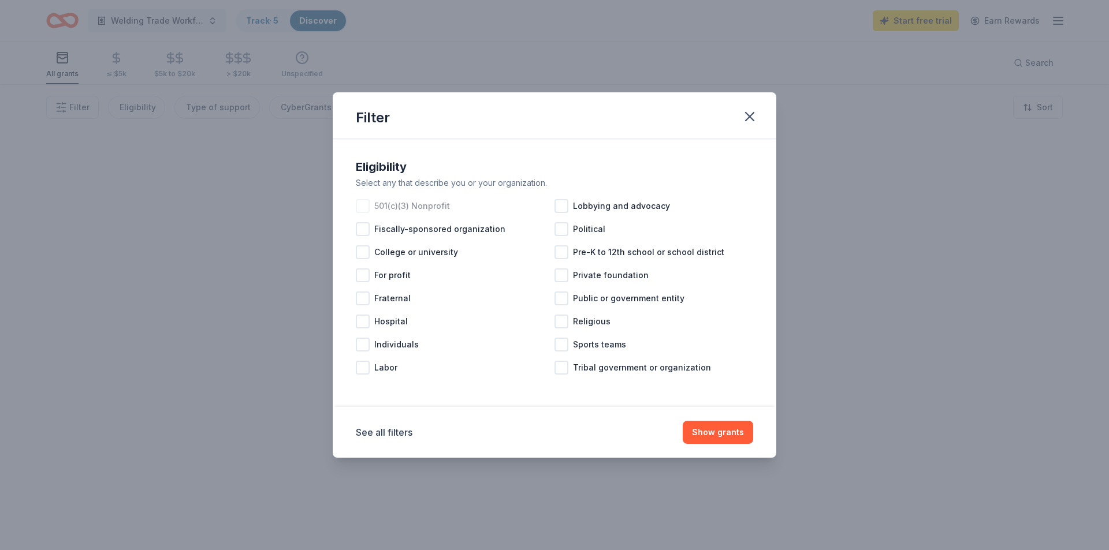
click at [360, 208] on div at bounding box center [363, 206] width 14 height 14
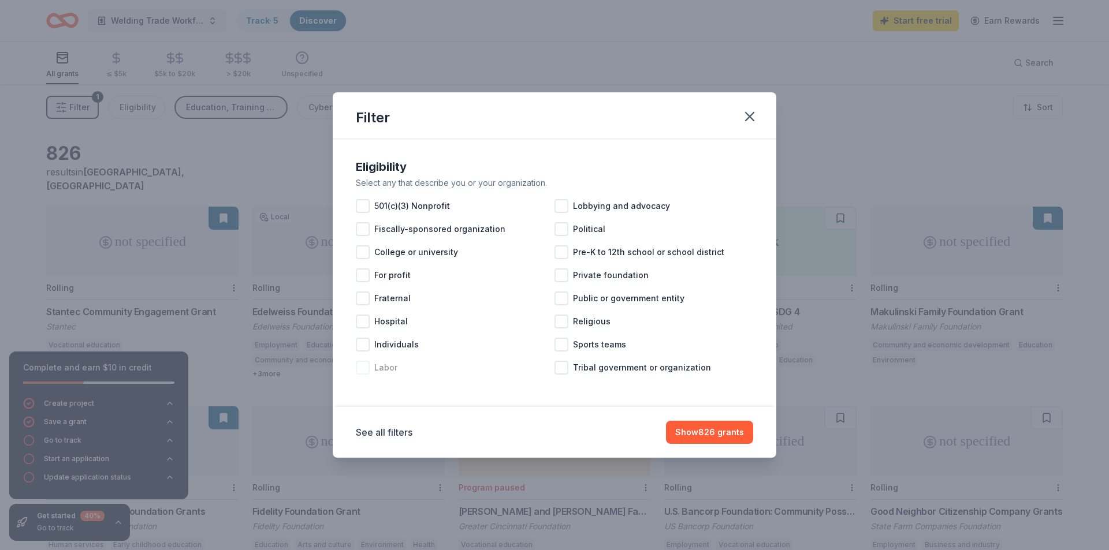
click at [363, 370] on div at bounding box center [363, 368] width 14 height 14
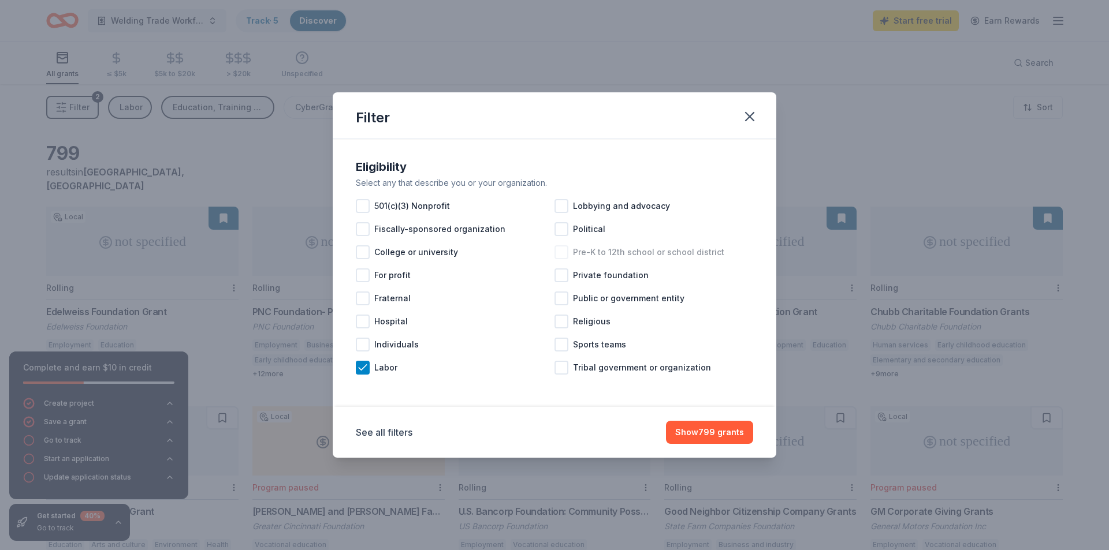
click at [560, 253] on div at bounding box center [561, 252] width 14 height 14
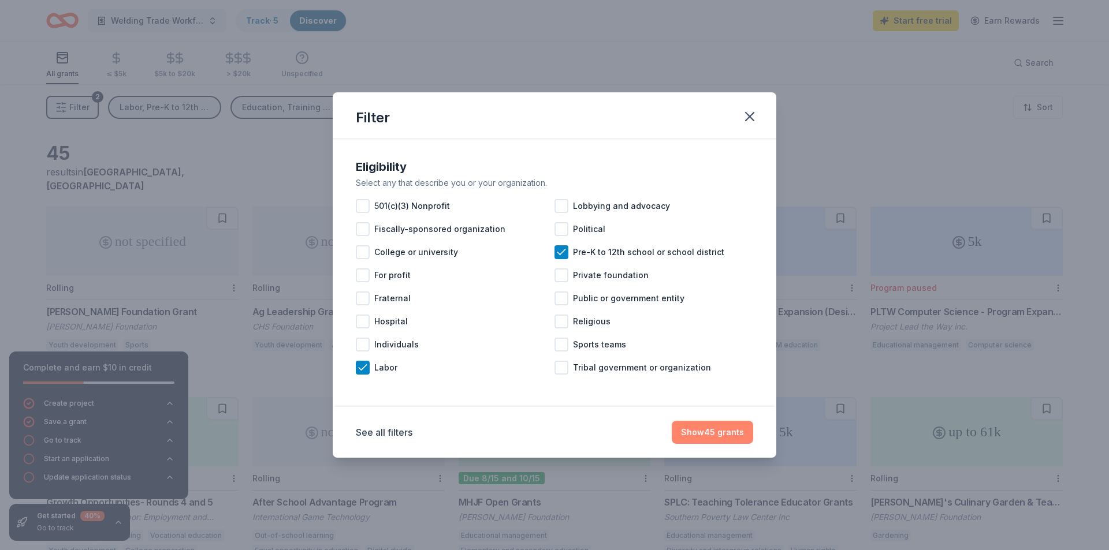
click at [718, 436] on button "Show 45 grants" at bounding box center [712, 432] width 81 height 23
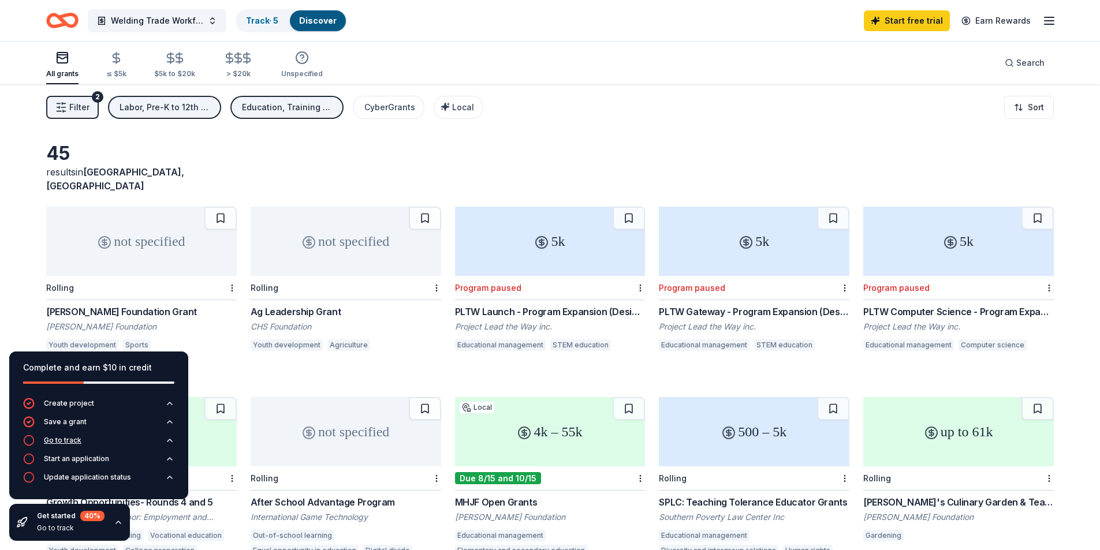
click at [66, 440] on div "Go to track" at bounding box center [63, 440] width 38 height 9
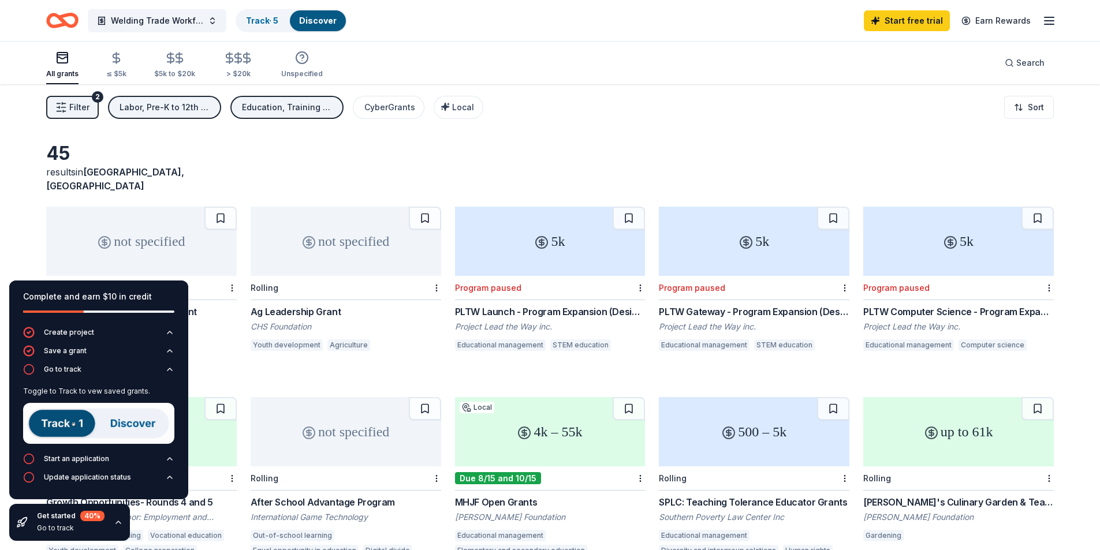
click at [167, 371] on icon "button" at bounding box center [169, 369] width 5 height 2
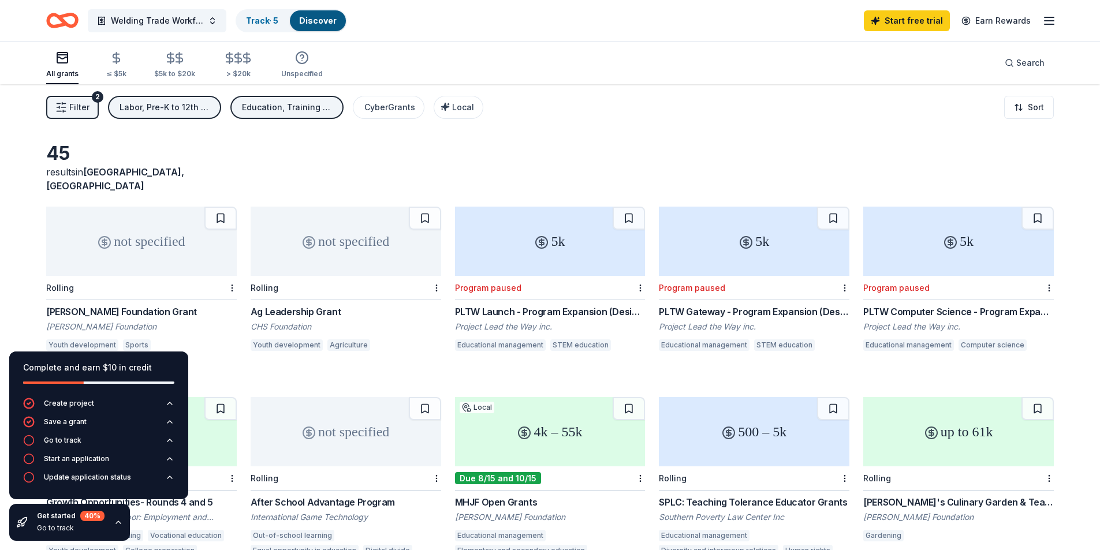
click at [518, 158] on div "45 results in Cincinnati, OH" at bounding box center [550, 167] width 1008 height 51
click at [810, 156] on div "45 results in Cincinnati, OH" at bounding box center [550, 167] width 1008 height 51
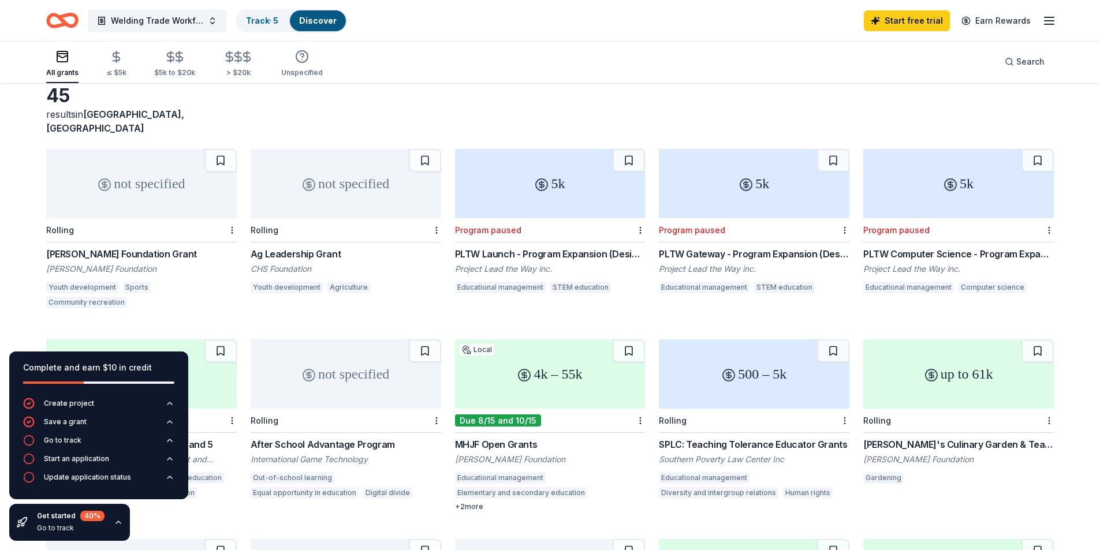
click at [210, 180] on div "not specified" at bounding box center [141, 183] width 191 height 69
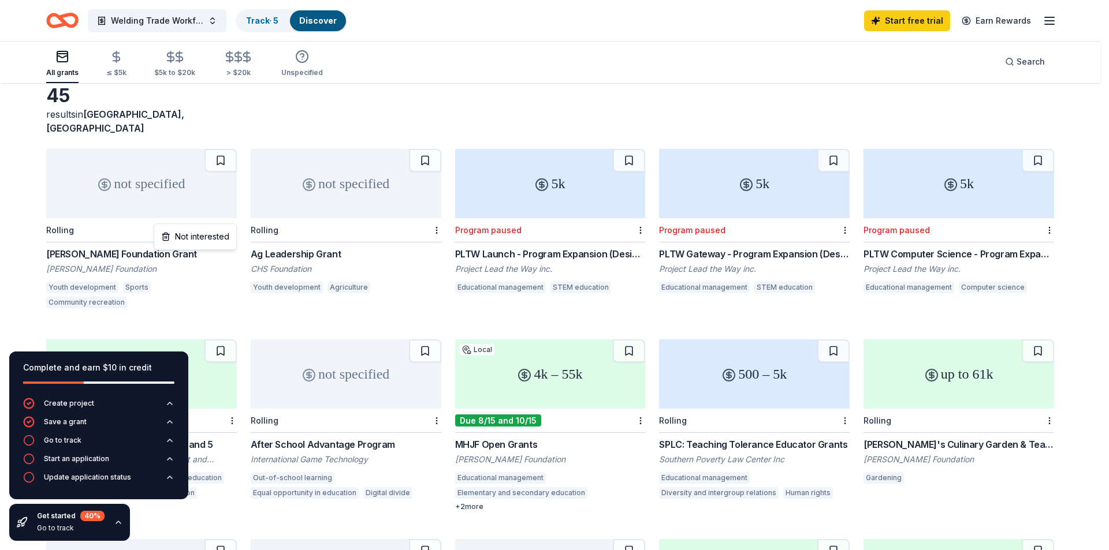
click at [232, 218] on html "Welding Trade Workforce Development Initiative with direct entry into the Local…" at bounding box center [554, 217] width 1109 height 550
click at [218, 239] on div "Not interested" at bounding box center [194, 236] width 77 height 21
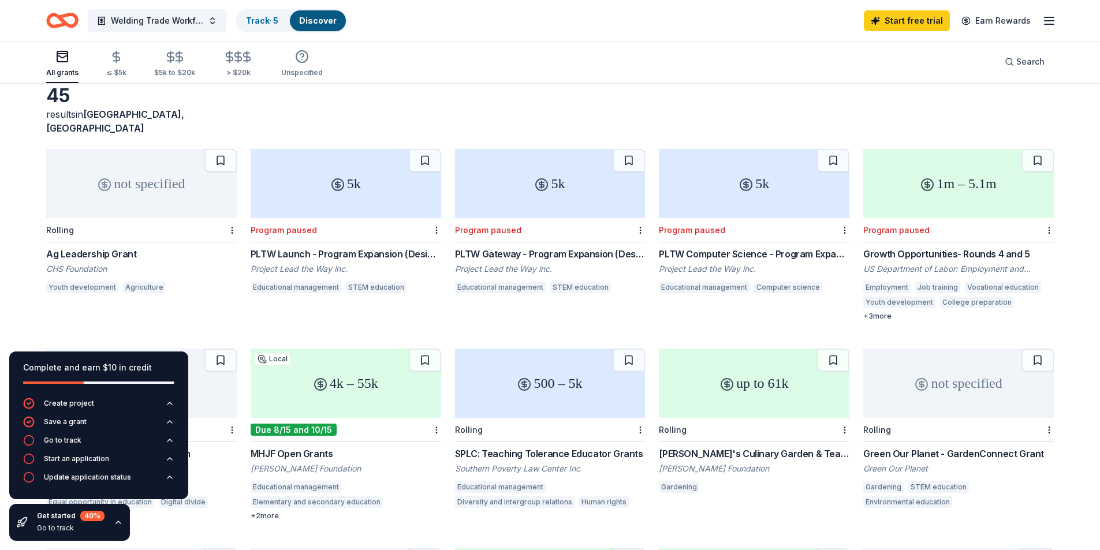
click at [111, 247] on div "Ag Leadership Grant" at bounding box center [141, 254] width 191 height 14
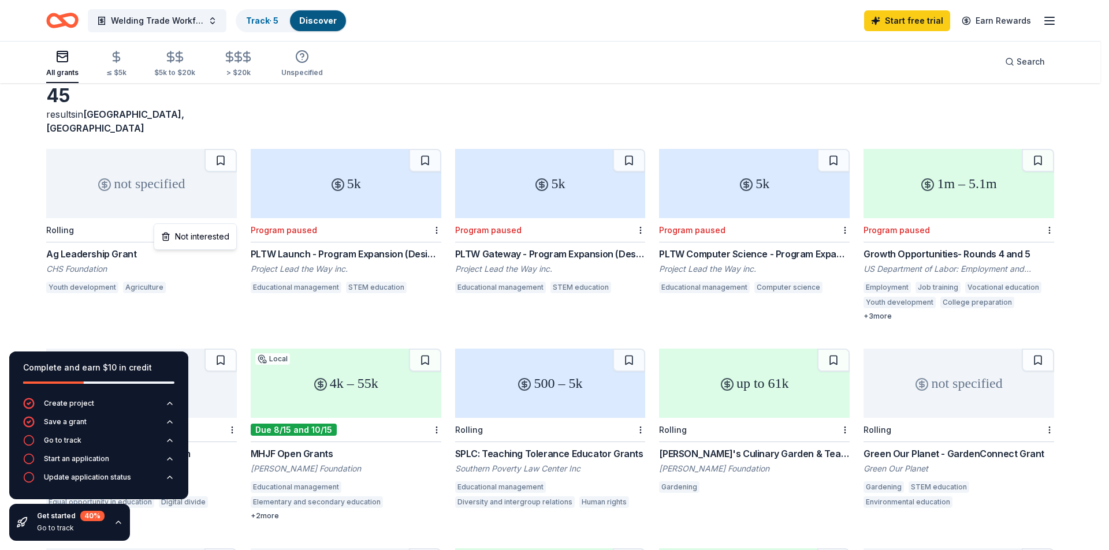
click at [231, 219] on html "Welding Trade Workforce Development Initiative with direct entry into the Local…" at bounding box center [554, 217] width 1109 height 550
click at [215, 237] on div "Not interested" at bounding box center [194, 236] width 77 height 21
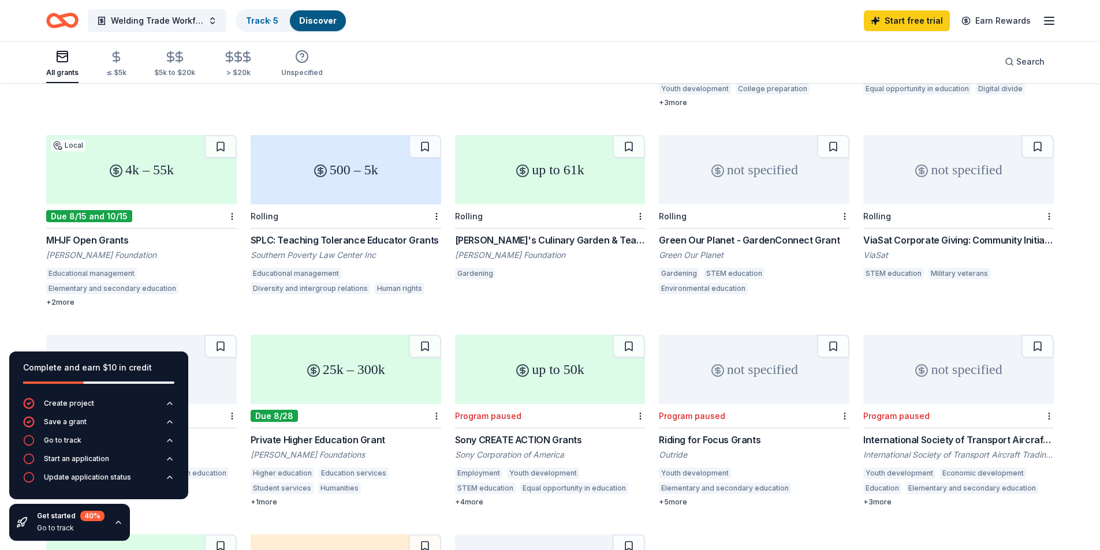
scroll to position [289, 0]
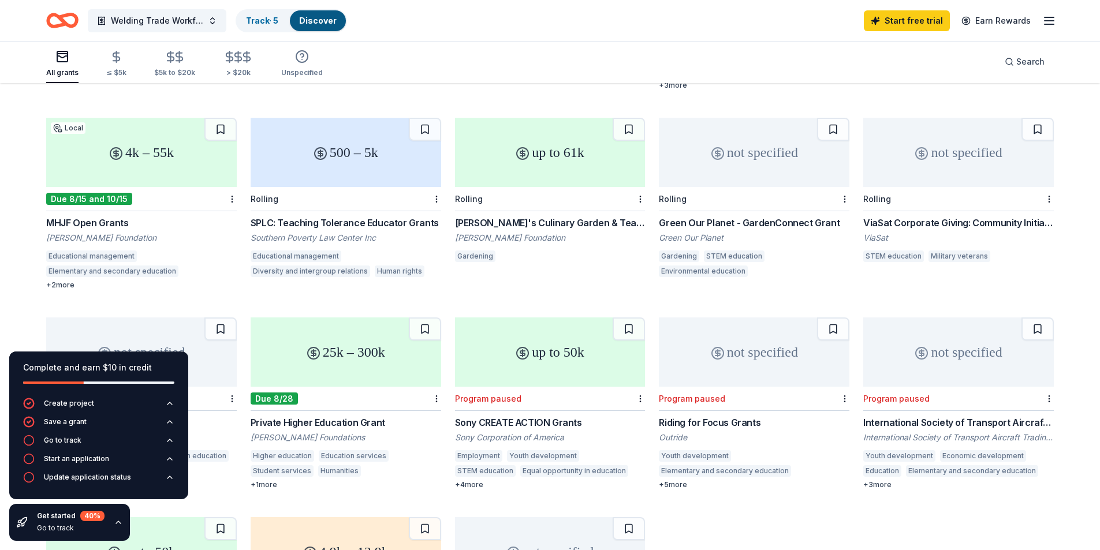
click at [109, 216] on div "MHJF Open Grants" at bounding box center [141, 223] width 191 height 14
click at [371, 216] on div "SPLC: Teaching Tolerance Educator Grants" at bounding box center [346, 223] width 191 height 14
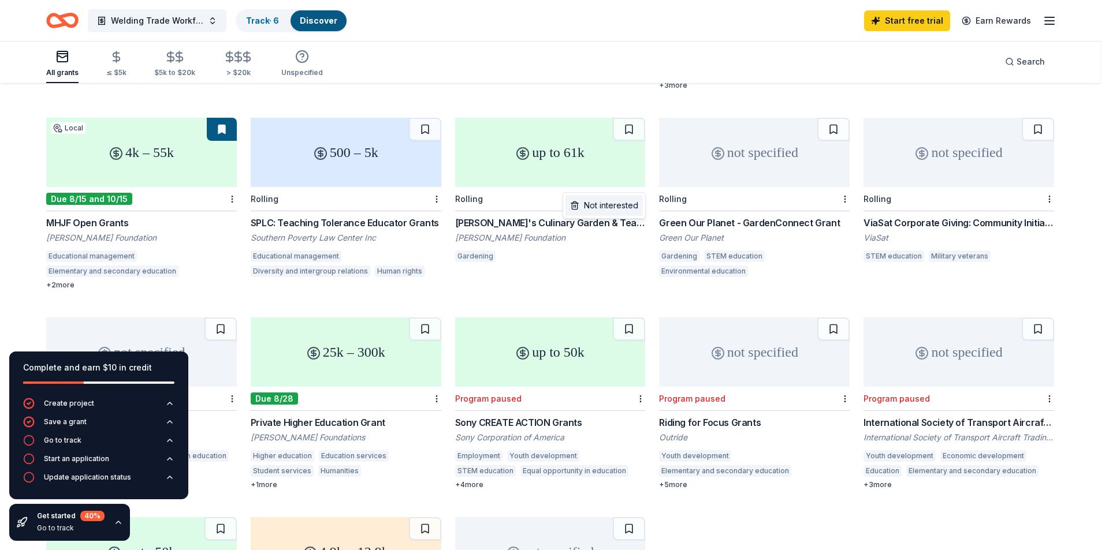
click at [625, 210] on div "Not interested" at bounding box center [603, 205] width 77 height 21
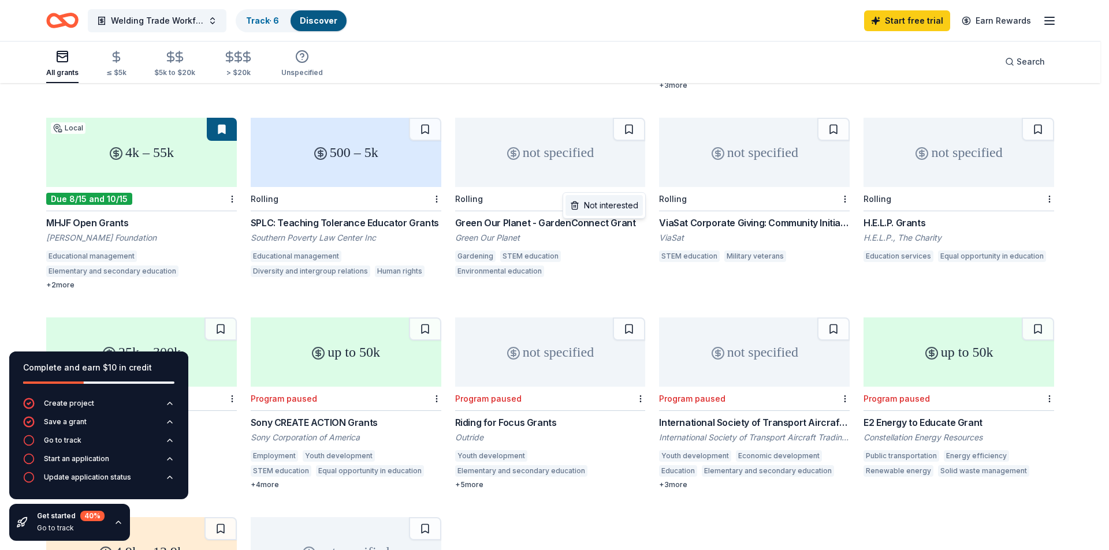
click at [627, 209] on div "Not interested" at bounding box center [603, 205] width 77 height 21
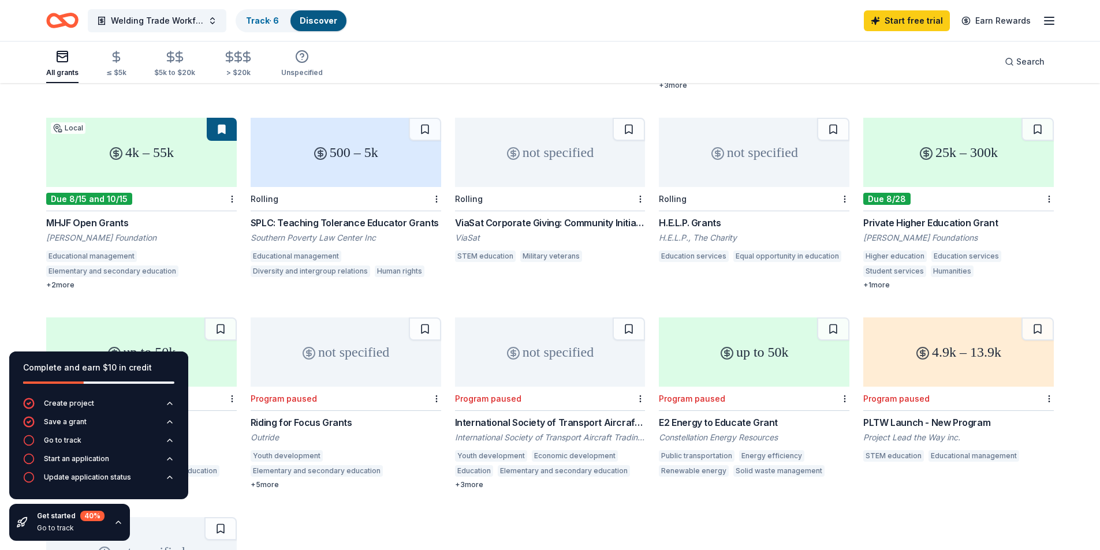
click at [594, 216] on div "ViaSat Corporate Giving: Community Initiatives" at bounding box center [550, 223] width 191 height 14
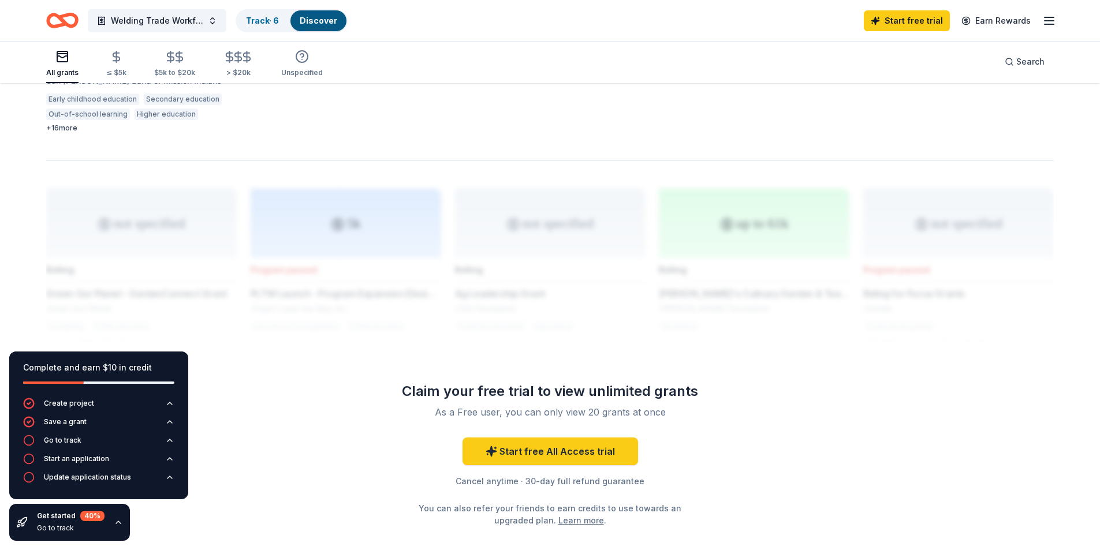
scroll to position [866, 0]
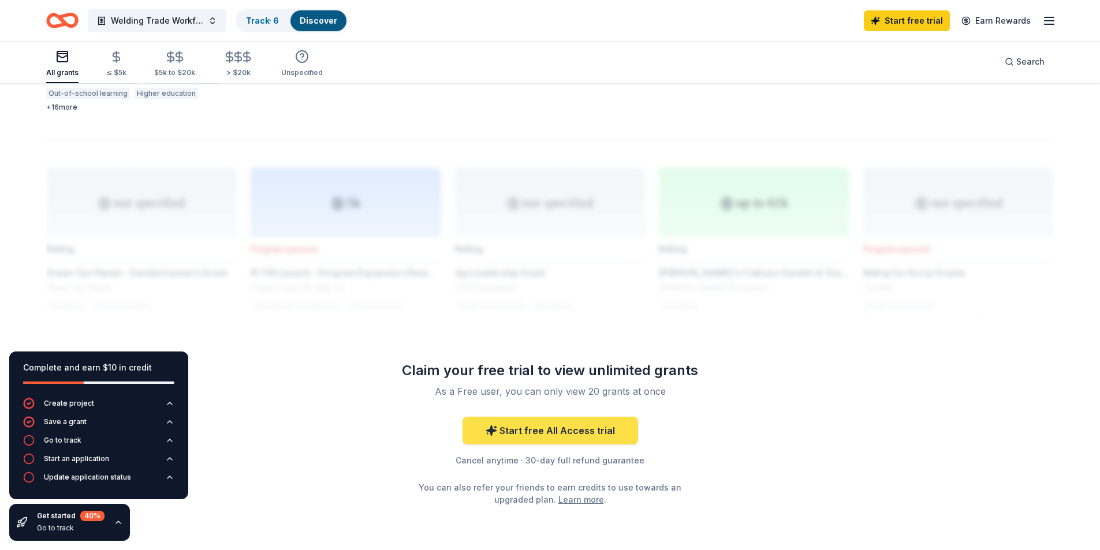
click at [537, 417] on link "Start free All Access trial" at bounding box center [551, 431] width 176 height 28
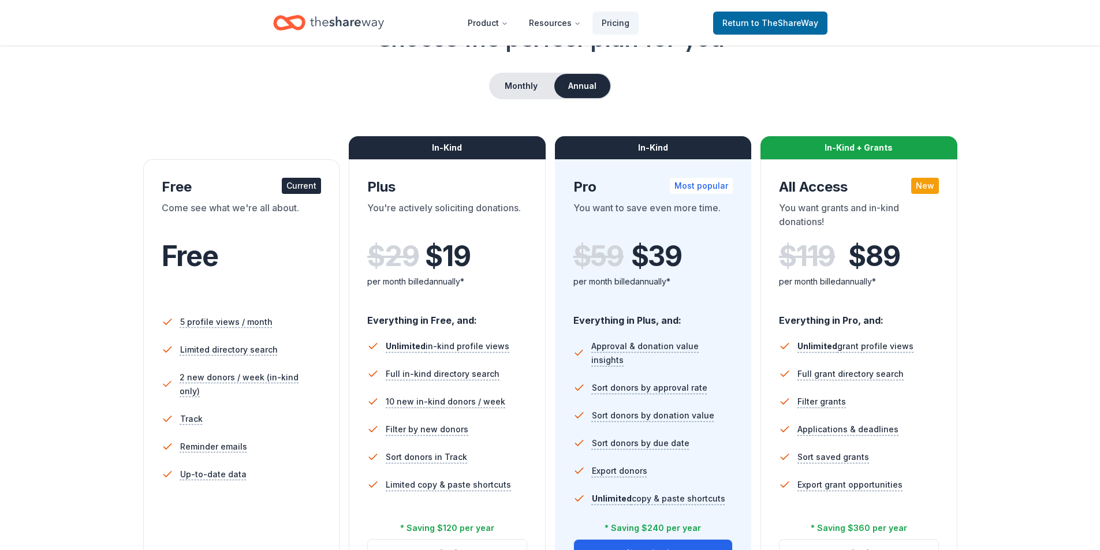
scroll to position [115, 0]
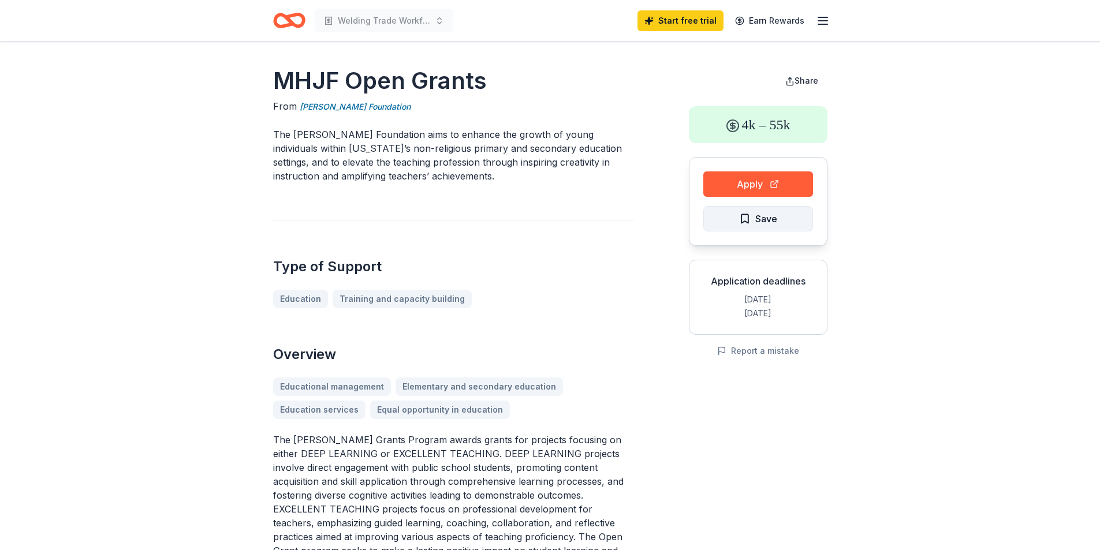
click at [765, 222] on span "Save" at bounding box center [766, 218] width 22 height 15
